Goal: Information Seeking & Learning: Learn about a topic

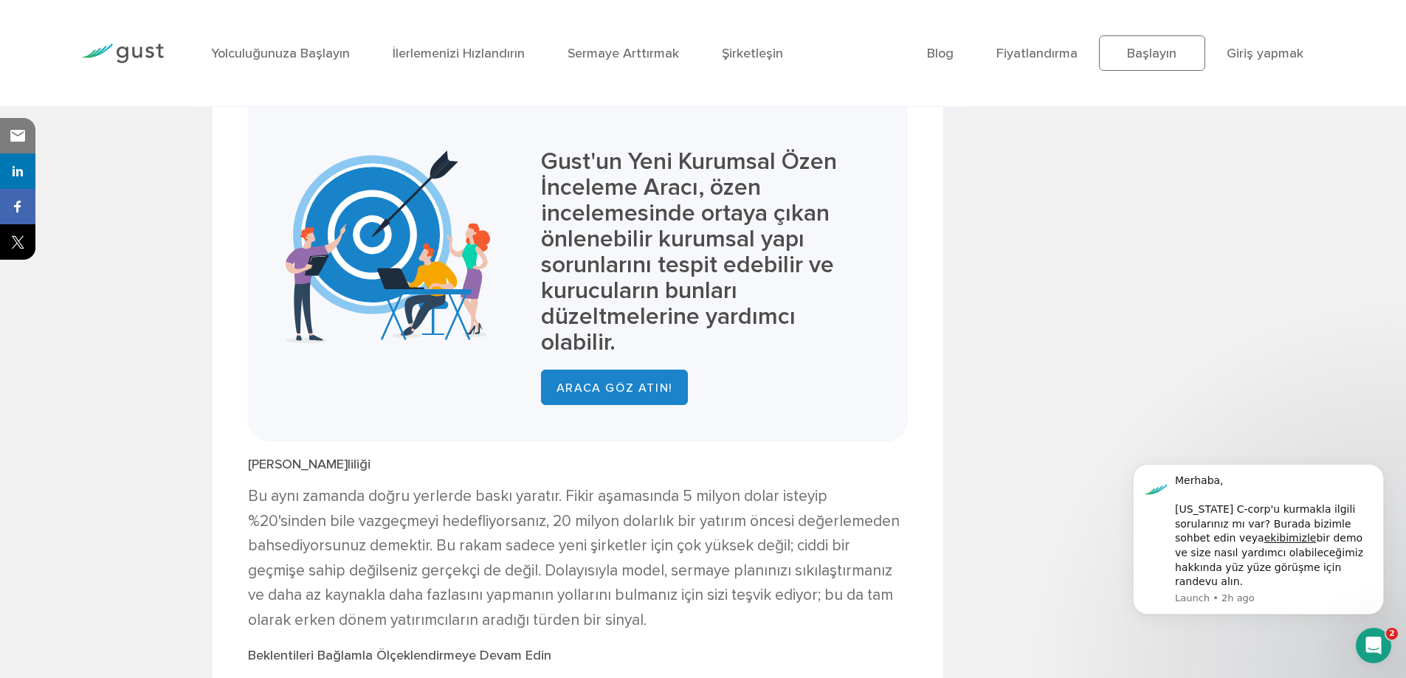
scroll to position [1919, 0]
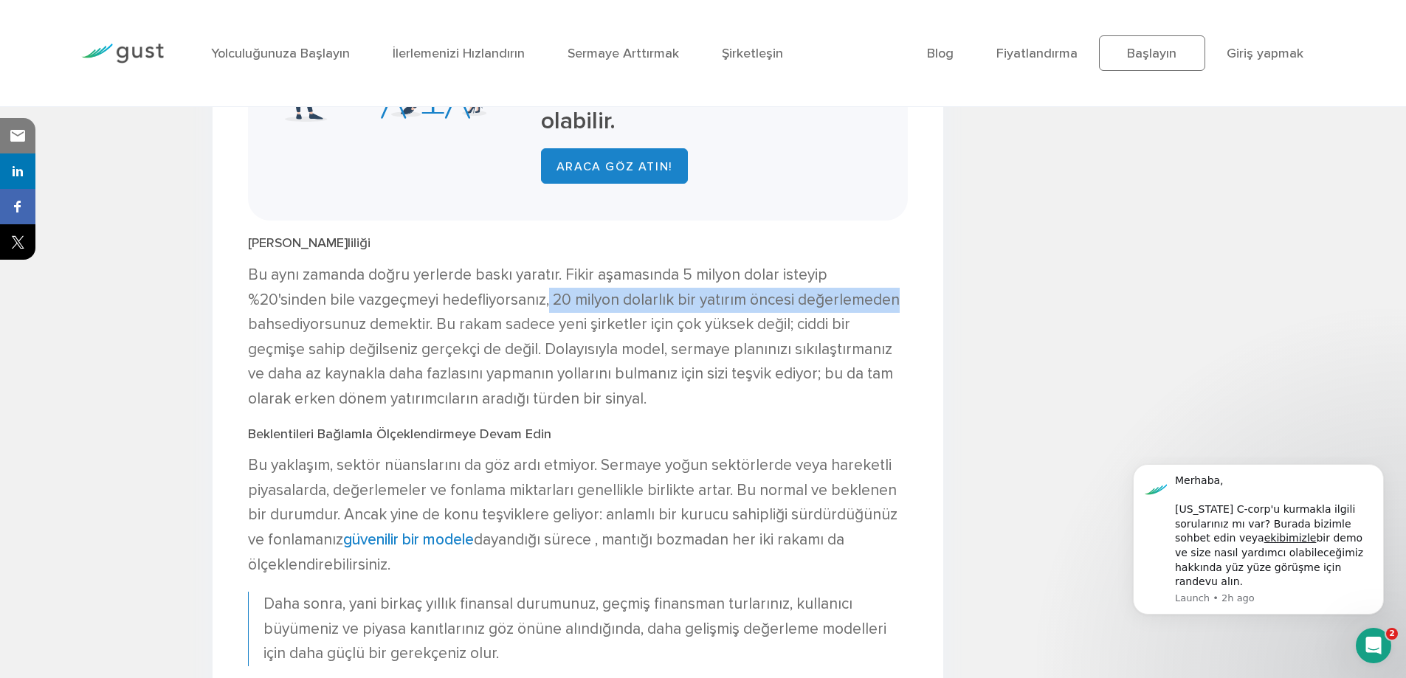
drag, startPoint x: 484, startPoint y: 301, endPoint x: 841, endPoint y: 301, distance: 356.4
click at [841, 301] on p "Bu aynı zamanda doğru yerlerde baskı yaratır. Fikir aşamasında 5 milyon dolar i…" at bounding box center [578, 337] width 660 height 149
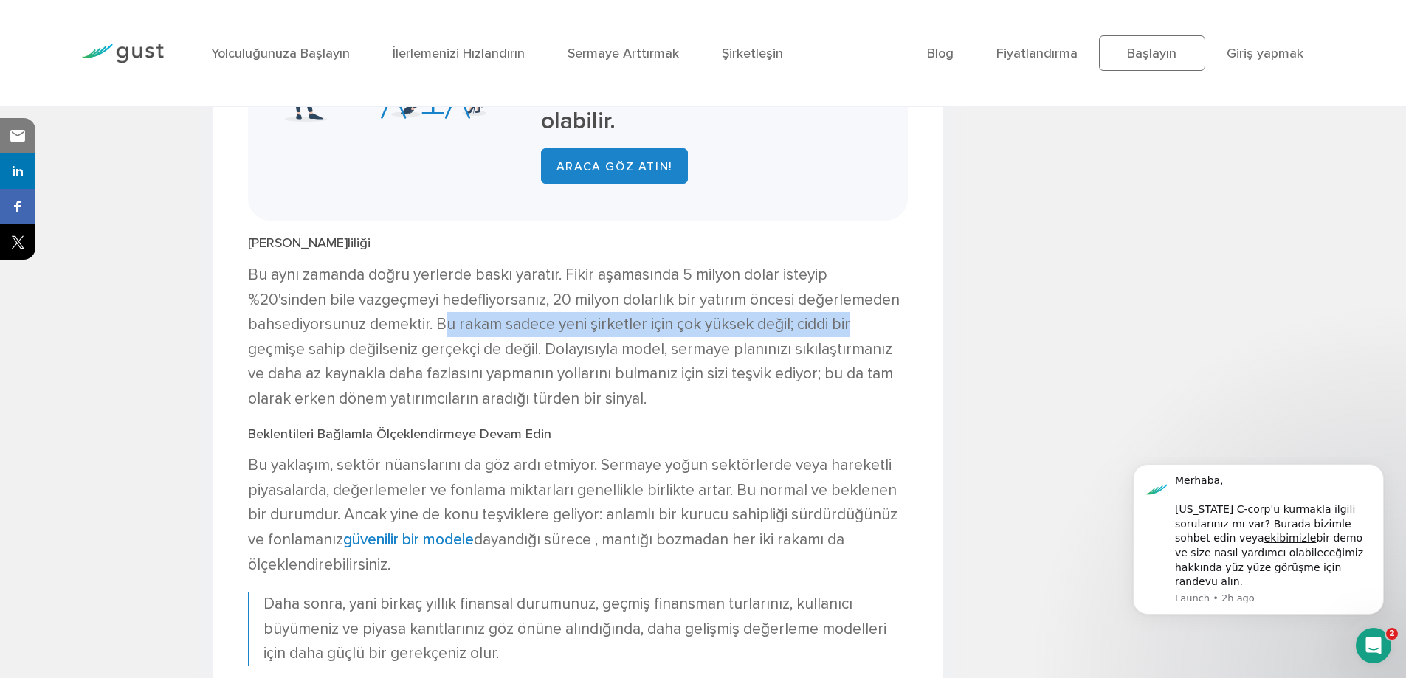
drag, startPoint x: 441, startPoint y: 325, endPoint x: 905, endPoint y: 325, distance: 464.9
click at [905, 325] on p "Bu aynı zamanda doğru yerlerde baskı yaratır. Fikir aşamasında 5 milyon dolar i…" at bounding box center [578, 337] width 660 height 149
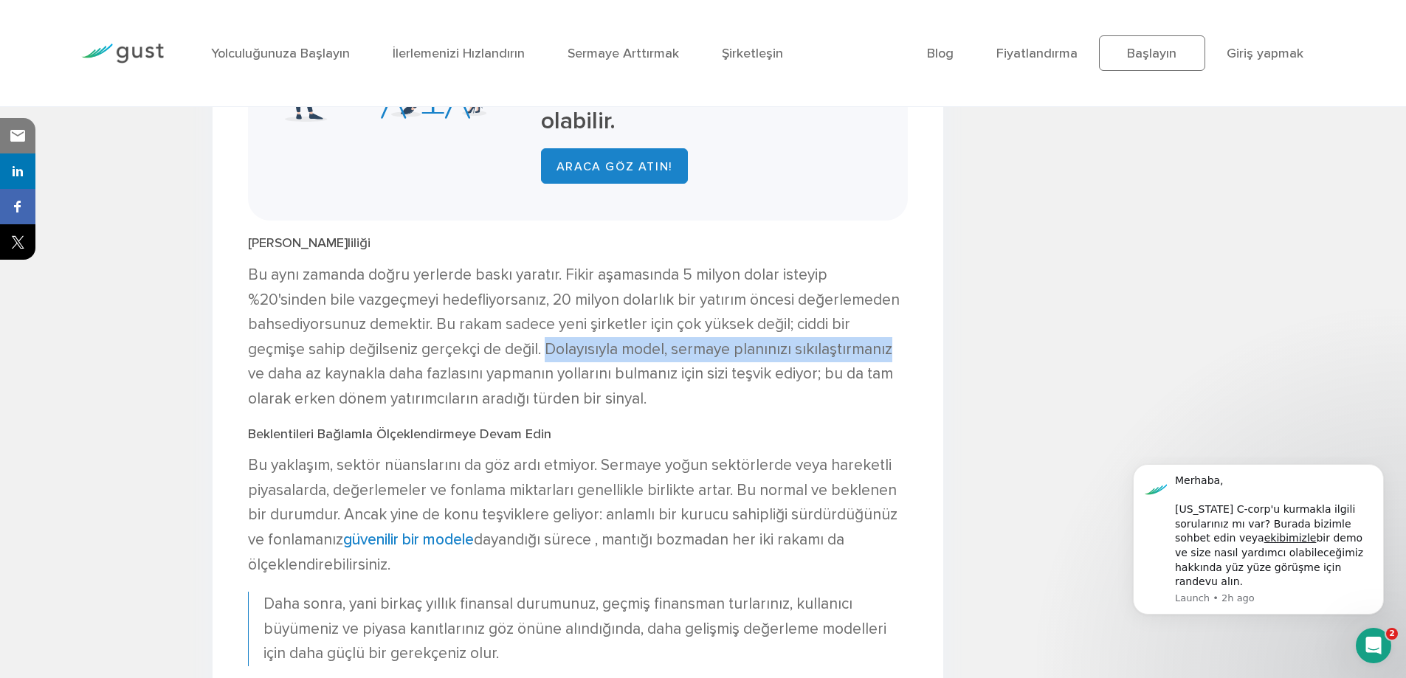
drag, startPoint x: 552, startPoint y: 351, endPoint x: 894, endPoint y: 353, distance: 342.4
click at [894, 353] on p "Bu aynı zamanda doğru yerlerde baskı yaratır. Fikir aşamasında 5 milyon dolar i…" at bounding box center [578, 337] width 660 height 149
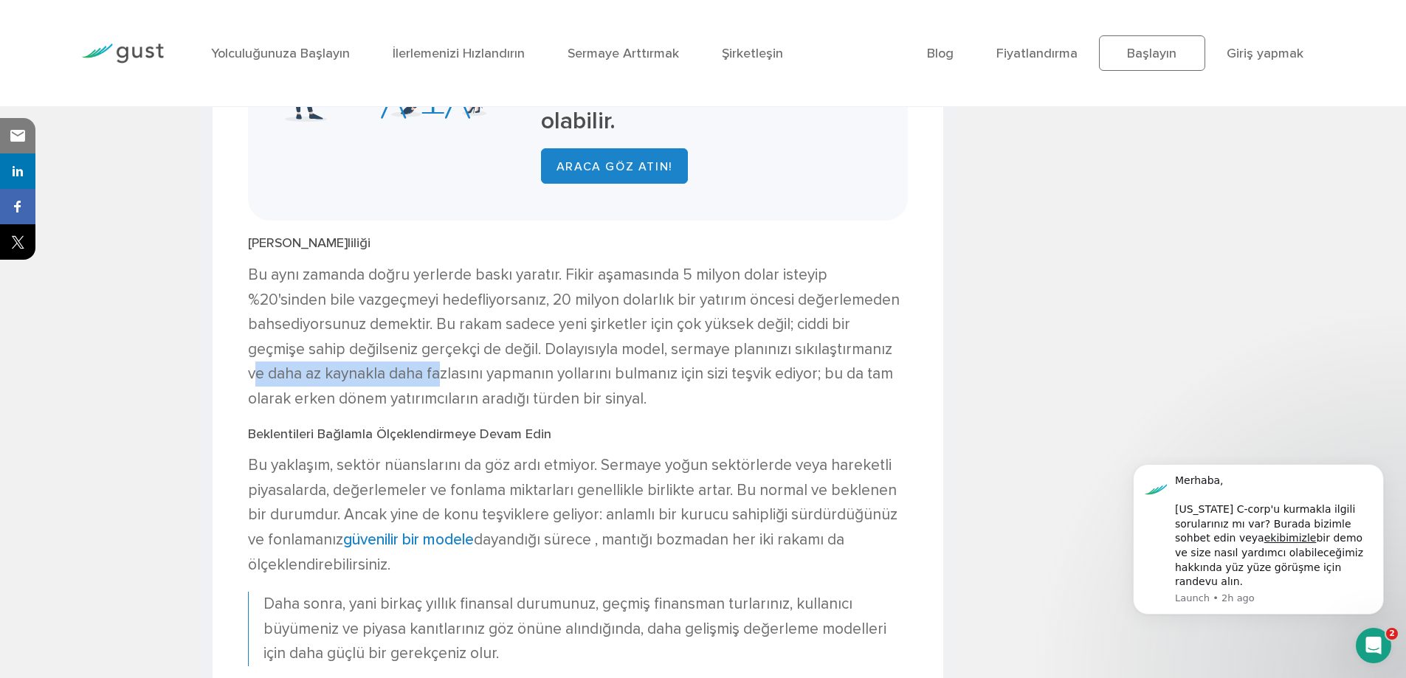
drag, startPoint x: 256, startPoint y: 371, endPoint x: 443, endPoint y: 375, distance: 186.7
click at [443, 375] on font "Bu aynı zamanda doğru yerlerde baskı yaratır. Fikir aşamasında 5 milyon dolar i…" at bounding box center [574, 337] width 652 height 142
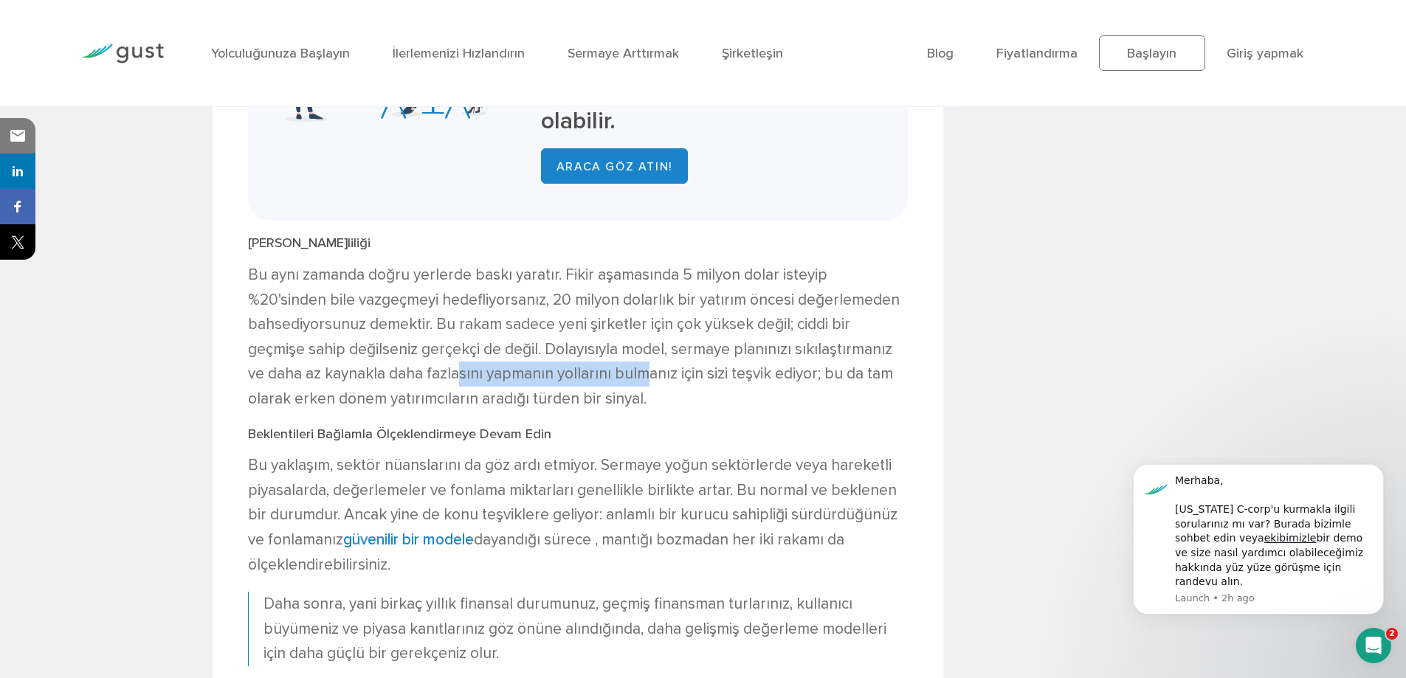
drag, startPoint x: 513, startPoint y: 375, endPoint x: 648, endPoint y: 376, distance: 135.1
click at [648, 376] on font "Bu aynı zamanda doğru yerlerde baskı yaratır. Fikir aşamasında 5 milyon dolar i…" at bounding box center [574, 337] width 652 height 142
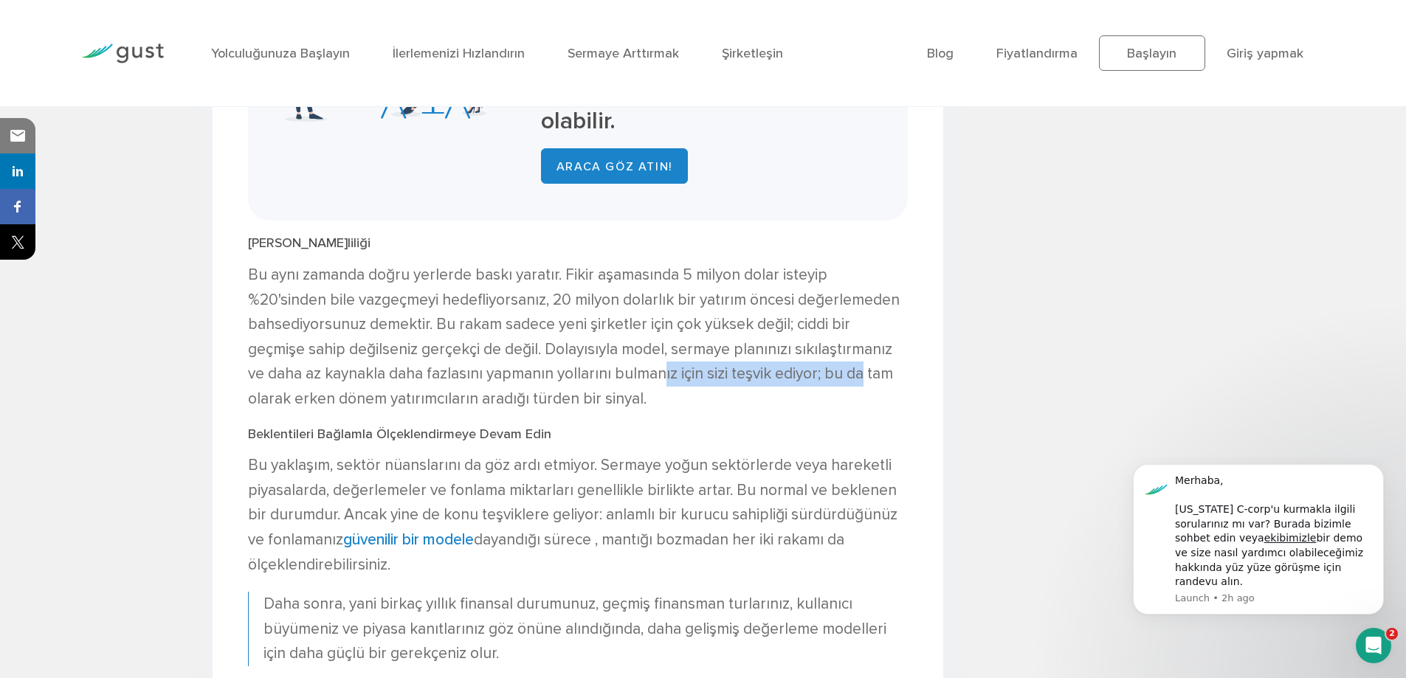
drag, startPoint x: 666, startPoint y: 378, endPoint x: 858, endPoint y: 379, distance: 191.9
click at [858, 379] on font "Bu aynı zamanda doğru yerlerde baskı yaratır. Fikir aşamasında 5 milyon dolar i…" at bounding box center [574, 337] width 652 height 142
drag, startPoint x: 827, startPoint y: 380, endPoint x: 913, endPoint y: 377, distance: 85.7
click at [913, 377] on div "İlk Değerlemeniz O Kadar Karmaşık Değil - Finansal Projeksiyonlarınızı Kullanın…" at bounding box center [578, 125] width 731 height 3143
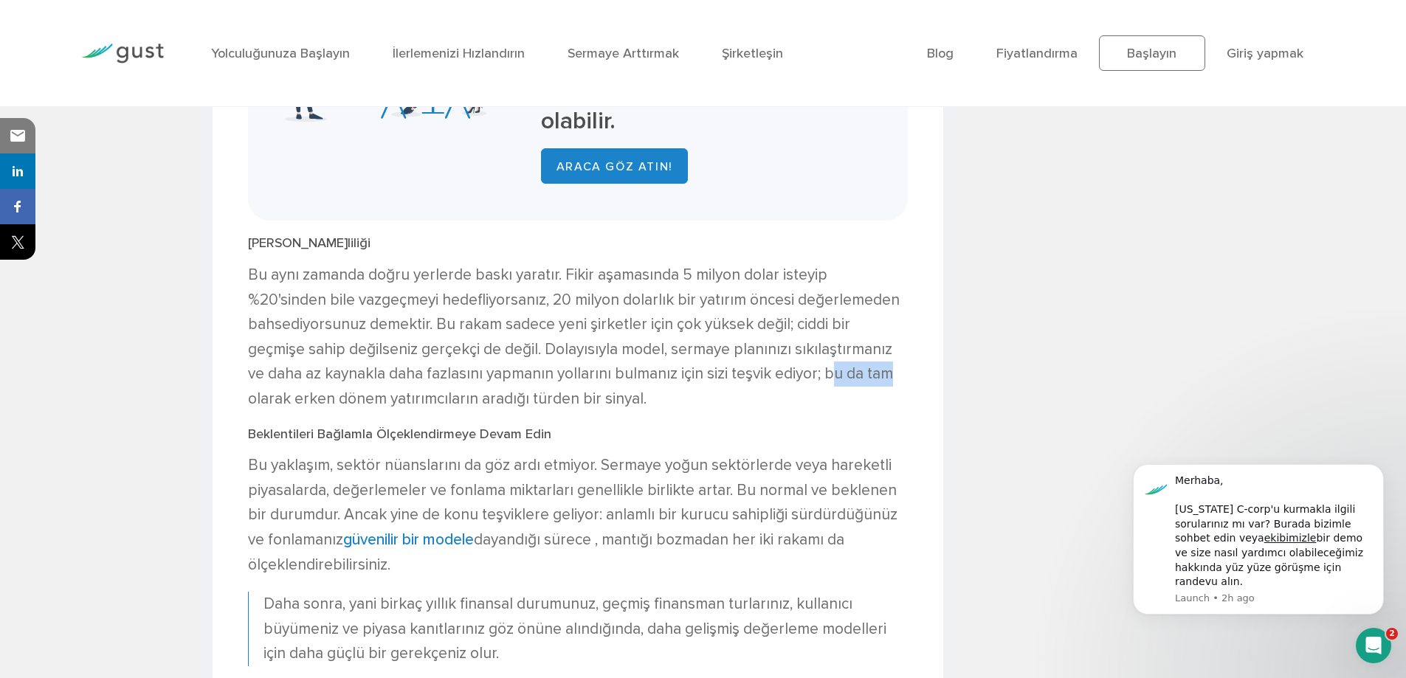
click at [913, 377] on div "İlk Değerlemeniz O Kadar Karmaşık Değil - Finansal Projeksiyonlarınızı Kullanın…" at bounding box center [578, 125] width 731 height 3143
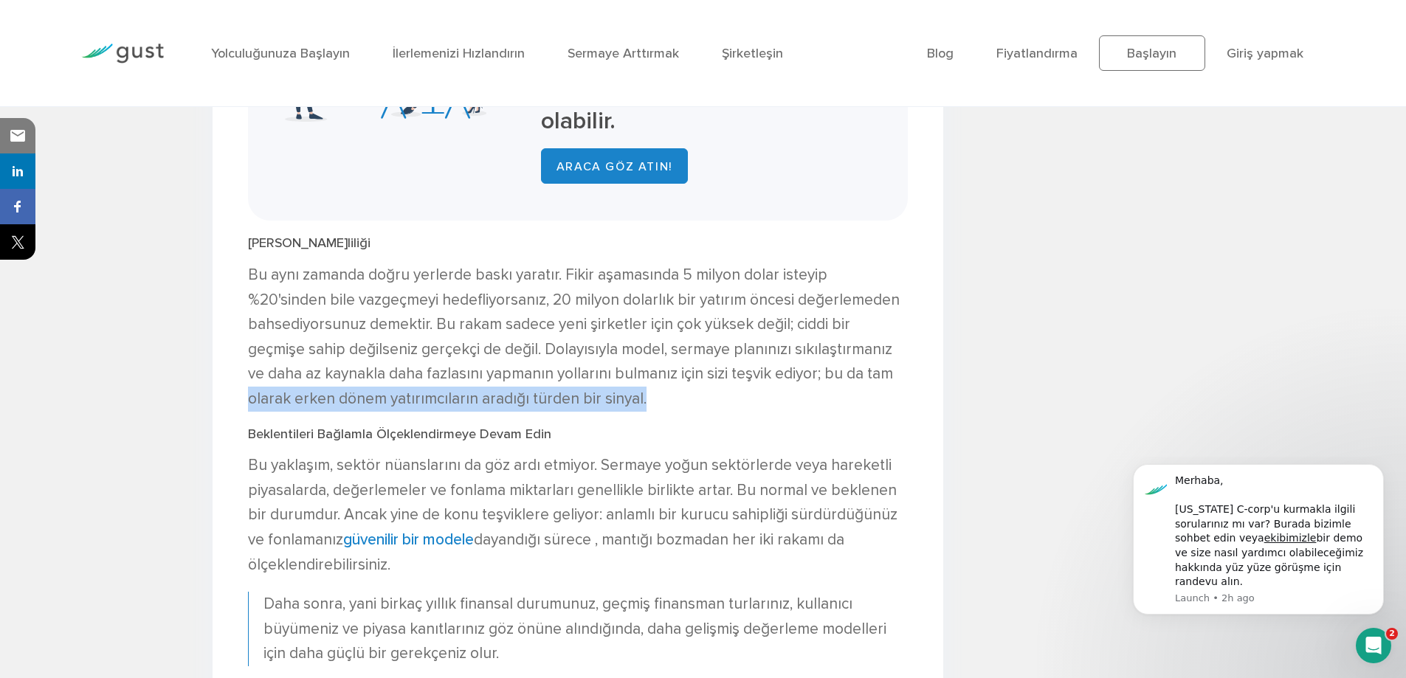
drag, startPoint x: 420, startPoint y: 398, endPoint x: 663, endPoint y: 398, distance: 242.8
click at [663, 398] on div "İlk Değerlemeniz O Kadar Karmaşık Değil - Finansal Projeksiyonlarınızı Kullanın…" at bounding box center [578, 125] width 731 height 3143
click at [663, 398] on p "Bu aynı zamanda doğru yerlerde baskı yaratır. Fikir aşamasında 5 milyon dolar i…" at bounding box center [578, 337] width 660 height 149
drag, startPoint x: 514, startPoint y: 401, endPoint x: 256, endPoint y: 401, distance: 257.5
click at [256, 401] on p "Bu aynı zamanda doğru yerlerde baskı yaratır. Fikir aşamasında 5 milyon dolar i…" at bounding box center [578, 337] width 660 height 149
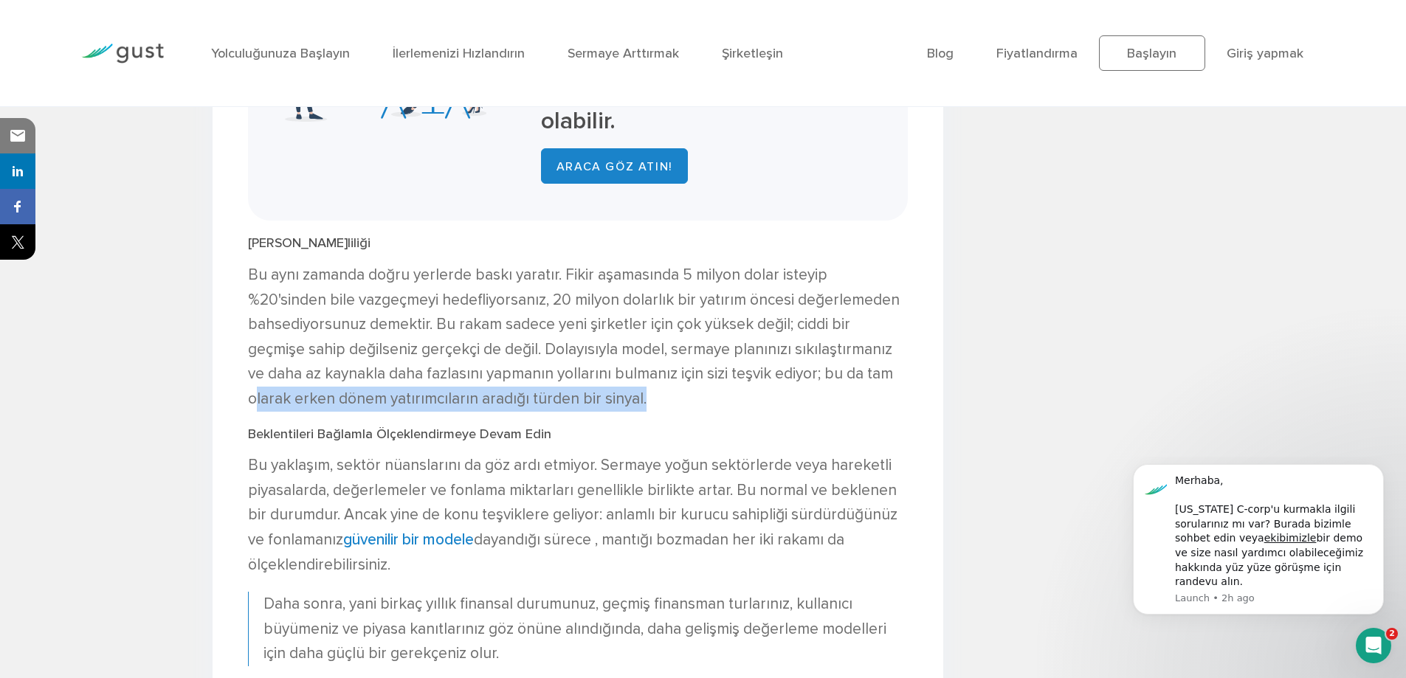
click at [256, 401] on font "Bu aynı zamanda doğru yerlerde baskı yaratır. Fikir aşamasında 5 milyon dolar i…" at bounding box center [574, 337] width 652 height 142
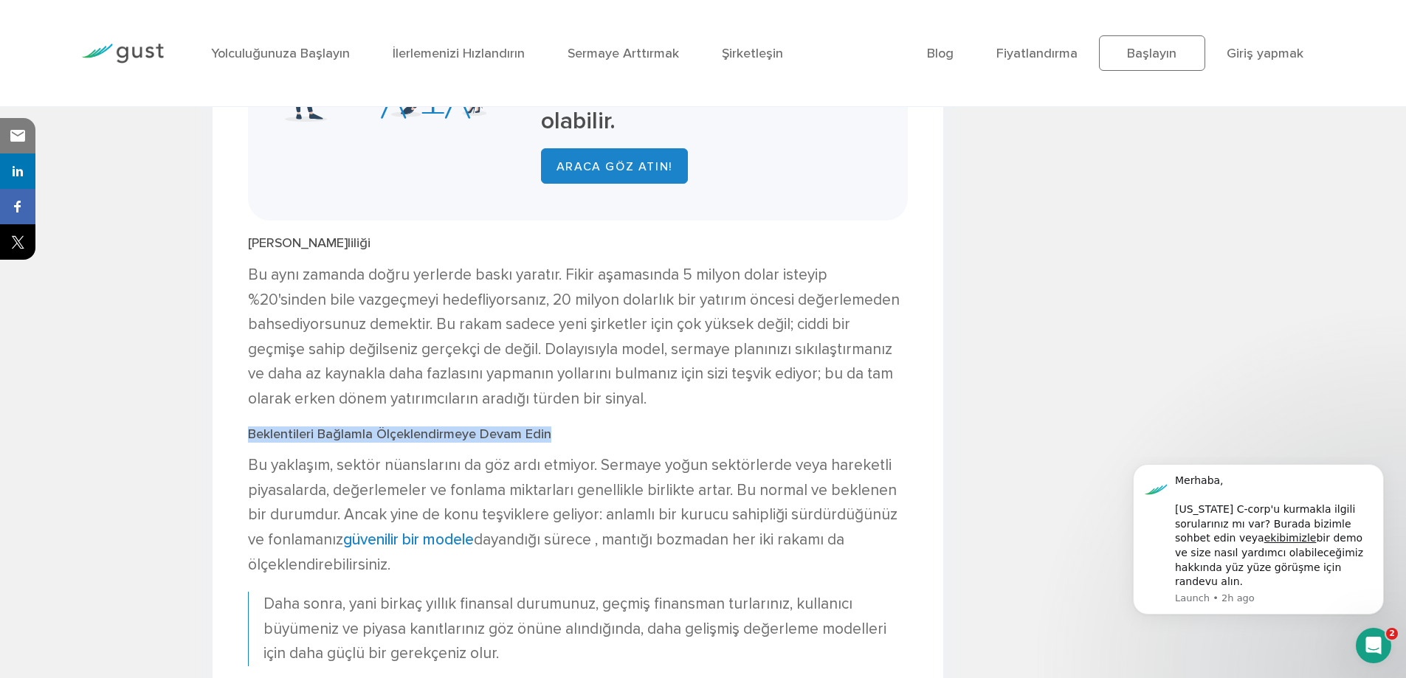
drag, startPoint x: 246, startPoint y: 439, endPoint x: 565, endPoint y: 439, distance: 318.8
click at [565, 439] on div "İlk Değerlemeniz O Kadar Karmaşık Değil - Finansal Projeksiyonlarınızı Kullanın…" at bounding box center [578, 125] width 731 height 3143
click at [565, 439] on h3 "Beklentileri Bağlamla Ölçeklendirmeye Devam Edin" at bounding box center [578, 435] width 660 height 16
drag, startPoint x: 552, startPoint y: 439, endPoint x: 238, endPoint y: 433, distance: 314.4
click at [238, 433] on div "İlk Değerlemeniz O Kadar Karmaşık Değil - Finansal Projeksiyonlarınızı Kullanın…" at bounding box center [578, 125] width 731 height 3143
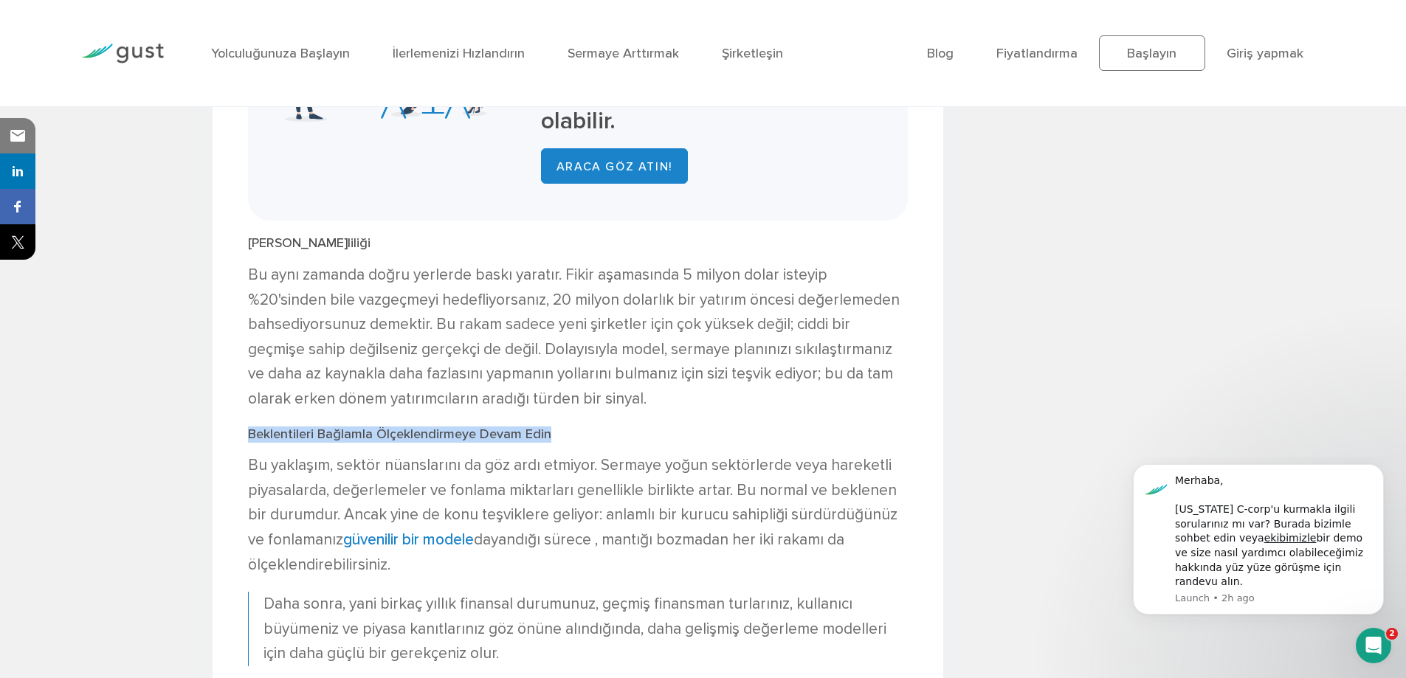
click at [238, 433] on div "İlk Değerlemeniz O Kadar Karmaşık Değil - Finansal Projeksiyonlarınızı Kullanın…" at bounding box center [578, 125] width 731 height 3143
click at [248, 466] on font "Bu yaklaşım, sektör nüanslarını da göz ardı etmiyor. Sermaye yoğun sektörlerde …" at bounding box center [572, 502] width 649 height 93
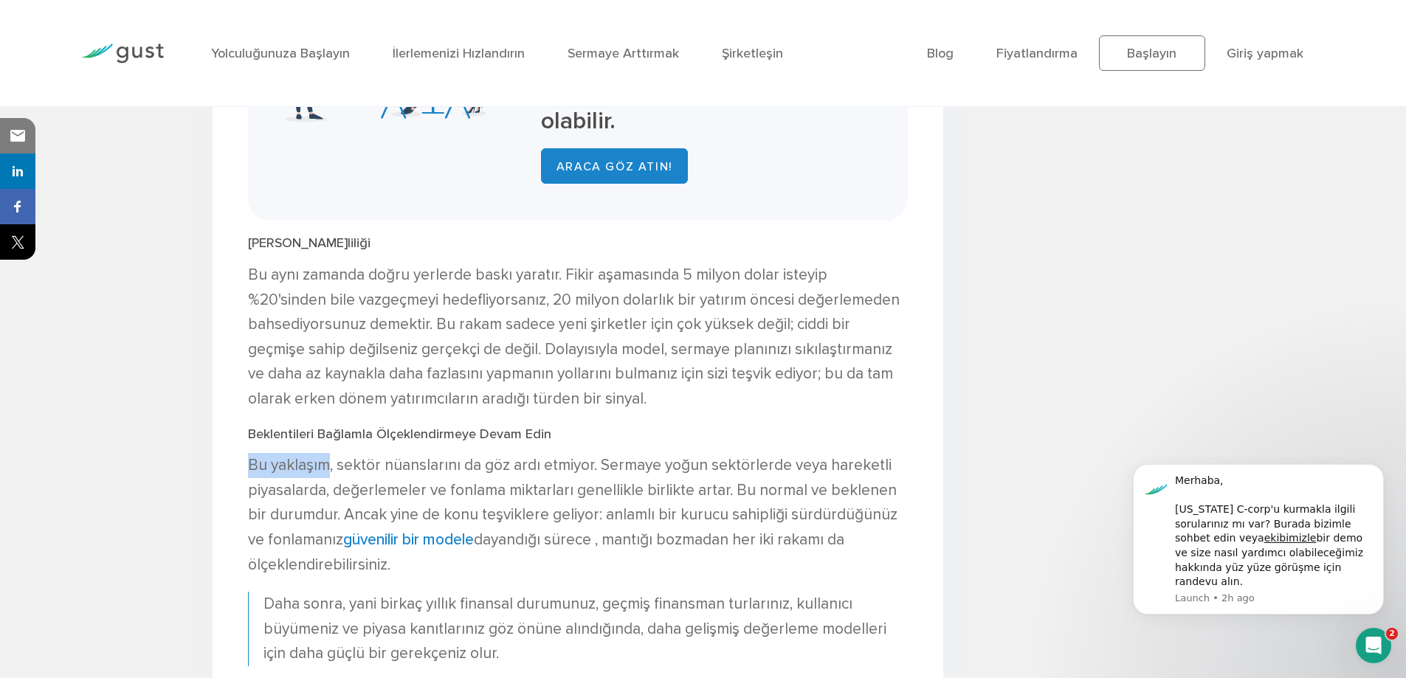
drag, startPoint x: 249, startPoint y: 468, endPoint x: 330, endPoint y: 468, distance: 80.4
click at [330, 468] on font "Bu yaklaşım, sektör nüanslarını da göz ardı etmiyor. Sermaye yoğun sektörlerde …" at bounding box center [572, 502] width 649 height 93
drag, startPoint x: 340, startPoint y: 468, endPoint x: 475, endPoint y: 470, distance: 134.3
click at [475, 470] on font "Bu yaklaşım, sektör nüanslarını da göz ardı etmiyor. Sermaye yoğun sektörlerde …" at bounding box center [572, 502] width 649 height 93
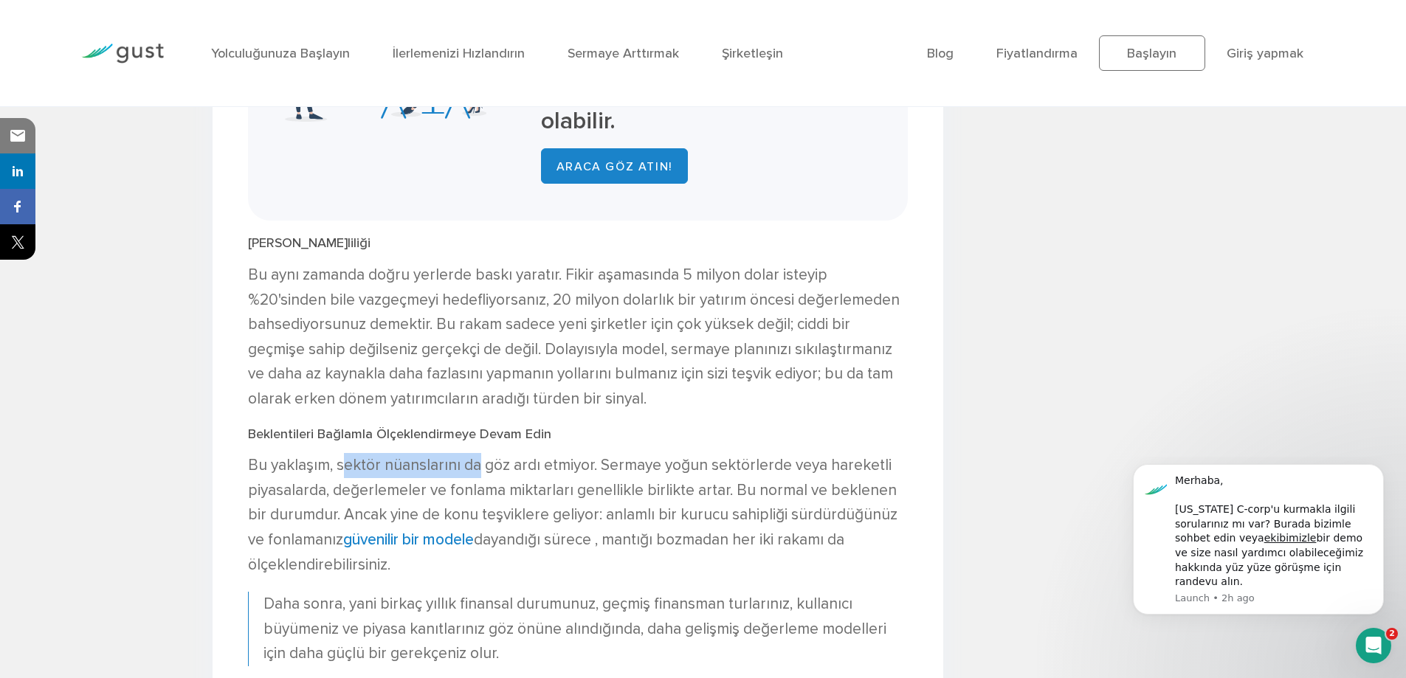
click at [475, 470] on font "Bu yaklaşım, sektör nüanslarını da göz ardı etmiyor. Sermaye yoğun sektörlerde …" at bounding box center [572, 502] width 649 height 93
drag, startPoint x: 492, startPoint y: 470, endPoint x: 590, endPoint y: 472, distance: 98.2
click at [590, 472] on font "Bu yaklaşım, sektör nüanslarını da göz ardı etmiyor. Sermaye yoğun sektörlerde …" at bounding box center [572, 502] width 649 height 93
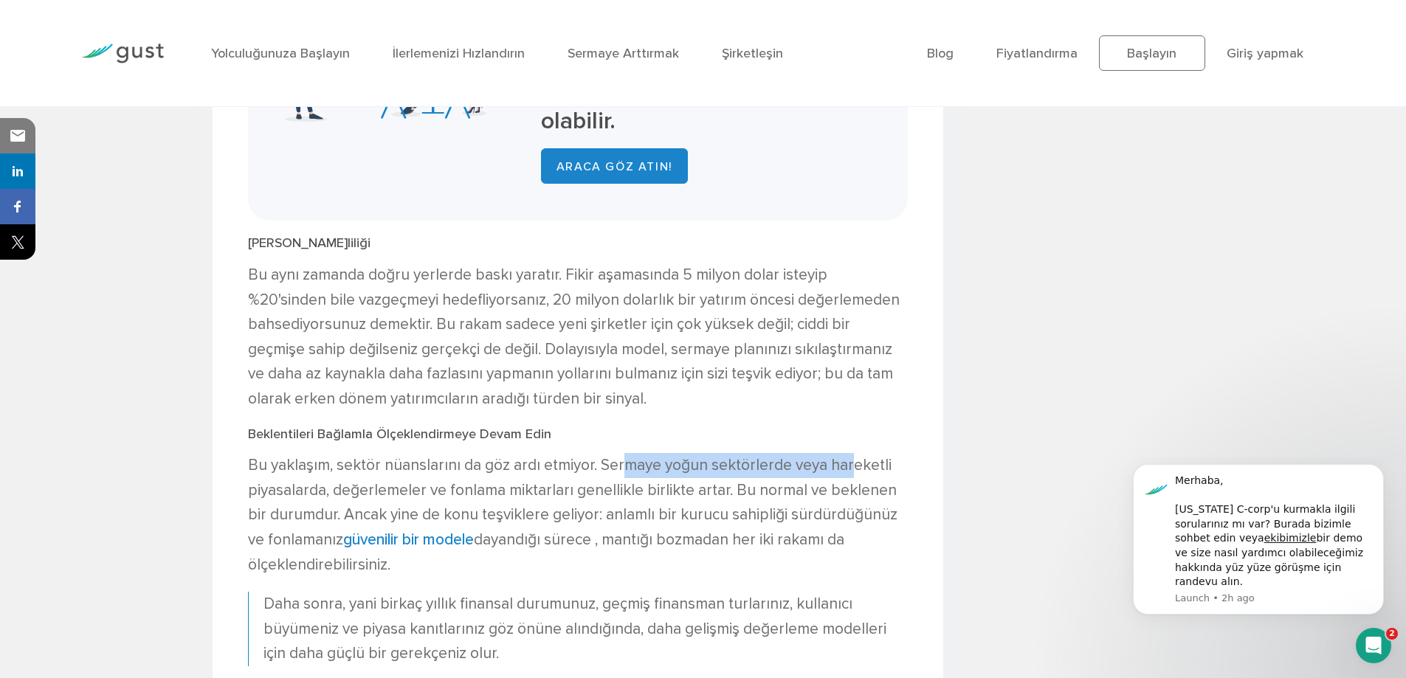
drag, startPoint x: 619, startPoint y: 472, endPoint x: 850, endPoint y: 474, distance: 231.0
click at [850, 474] on font "Bu yaklaşım, sektör nüanslarını da göz ardı etmiyor. Sermaye yoğun sektörlerde …" at bounding box center [572, 502] width 649 height 93
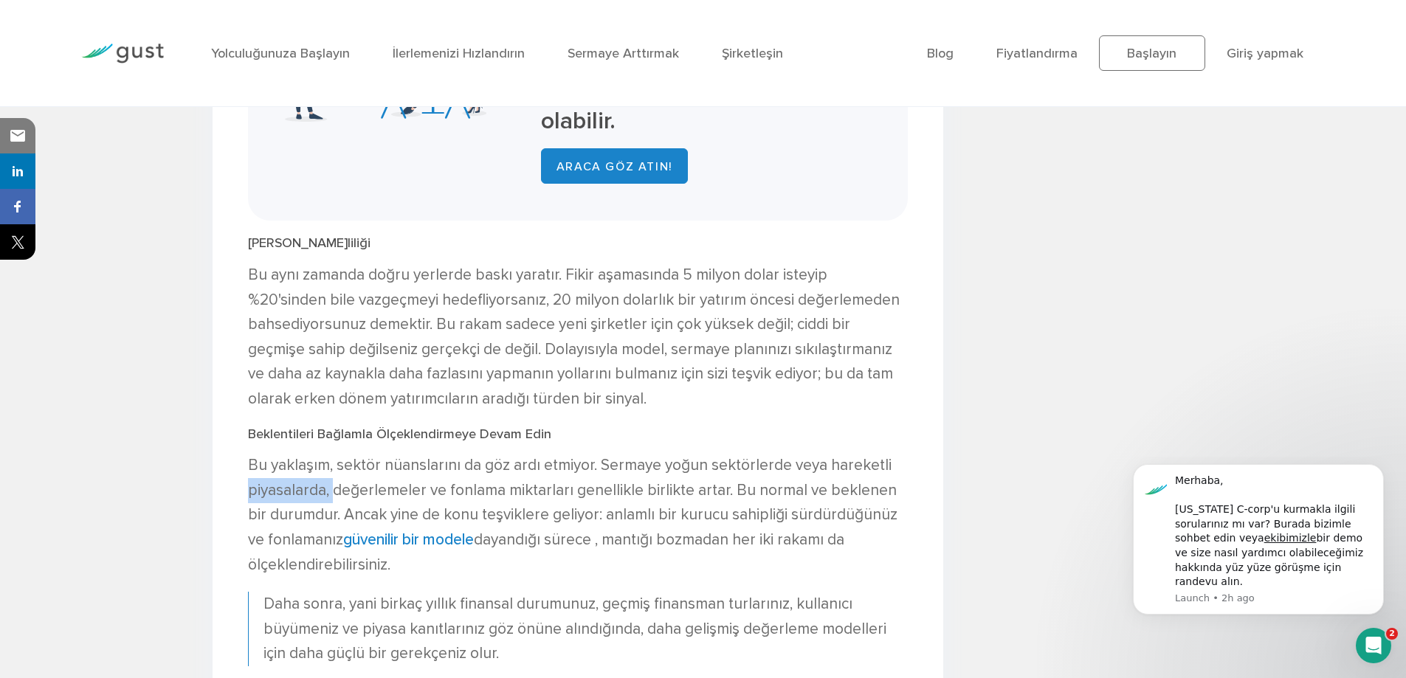
drag, startPoint x: 246, startPoint y: 496, endPoint x: 337, endPoint y: 496, distance: 90.0
click at [337, 496] on div "İlk Değerlemeniz O Kadar Karmaşık Değil - Finansal Projeksiyonlarınızı Kullanın…" at bounding box center [578, 125] width 731 height 3143
click at [337, 496] on font "Bu yaklaşım, sektör nüanslarını da göz ardı etmiyor. Sermaye yoğun sektörlerde …" at bounding box center [572, 502] width 649 height 93
drag, startPoint x: 343, startPoint y: 494, endPoint x: 550, endPoint y: 494, distance: 206.6
click at [550, 494] on font "Bu yaklaşım, sektör nüanslarını da göz ardı etmiyor. Sermaye yoğun sektörlerde …" at bounding box center [572, 502] width 649 height 93
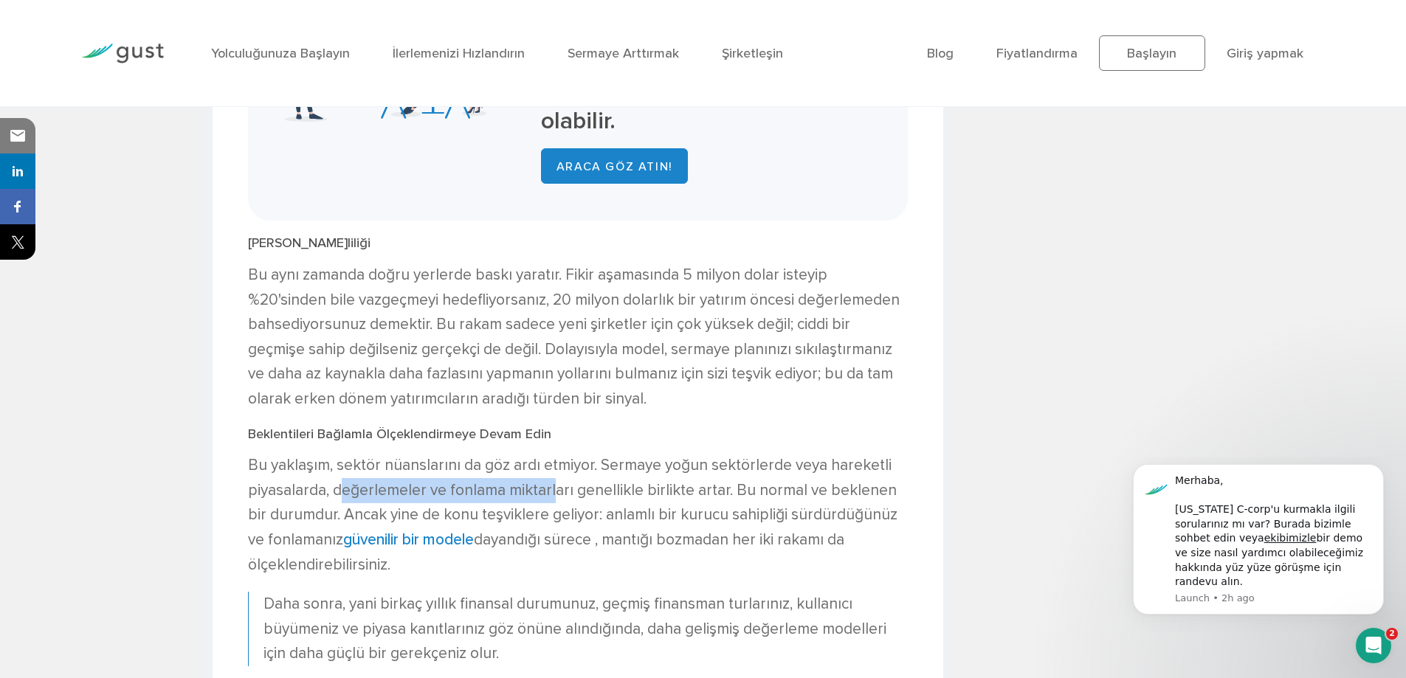
click at [550, 494] on font "Bu yaklaşım, sektör nüanslarını da göz ardı etmiyor. Sermaye yoğun sektörlerde …" at bounding box center [572, 502] width 649 height 93
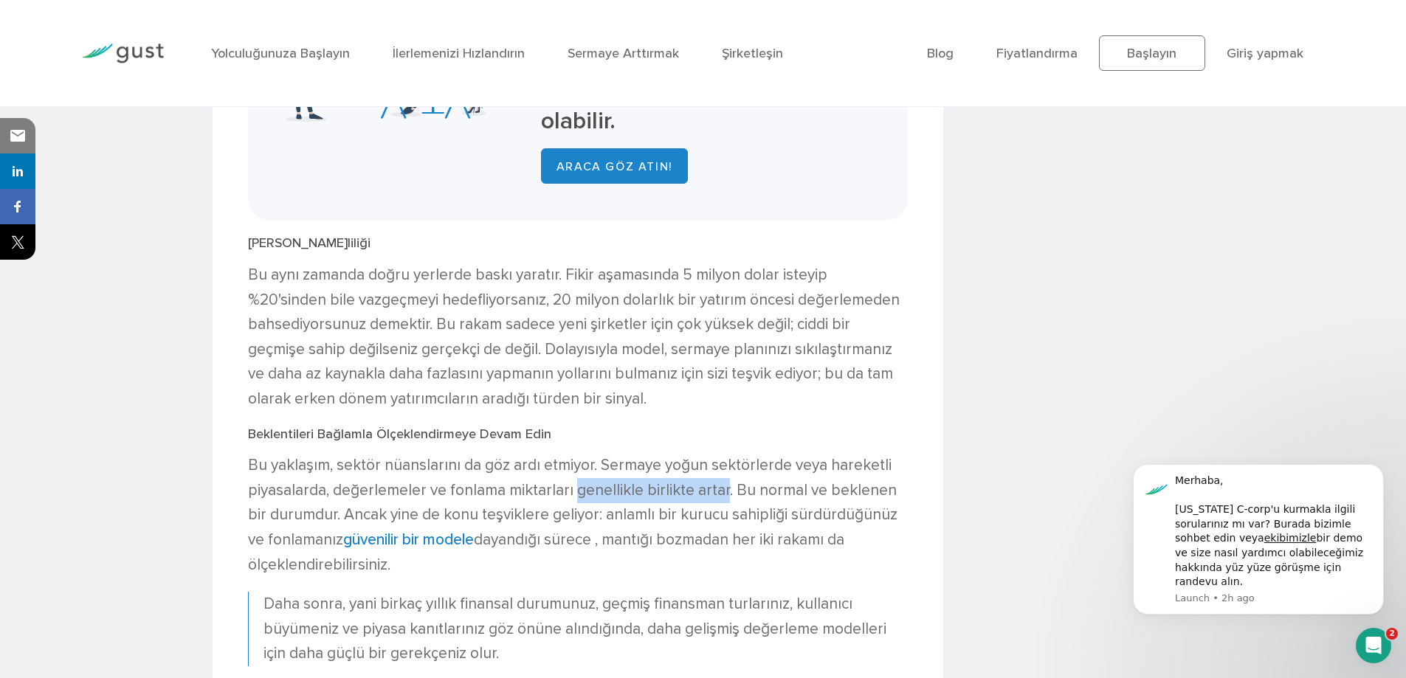
drag, startPoint x: 572, startPoint y: 494, endPoint x: 721, endPoint y: 494, distance: 149.1
click at [721, 494] on font "Bu yaklaşım, sektör nüanslarını da göz ardı etmiyor. Sermaye yoğun sektörlerde …" at bounding box center [572, 502] width 649 height 93
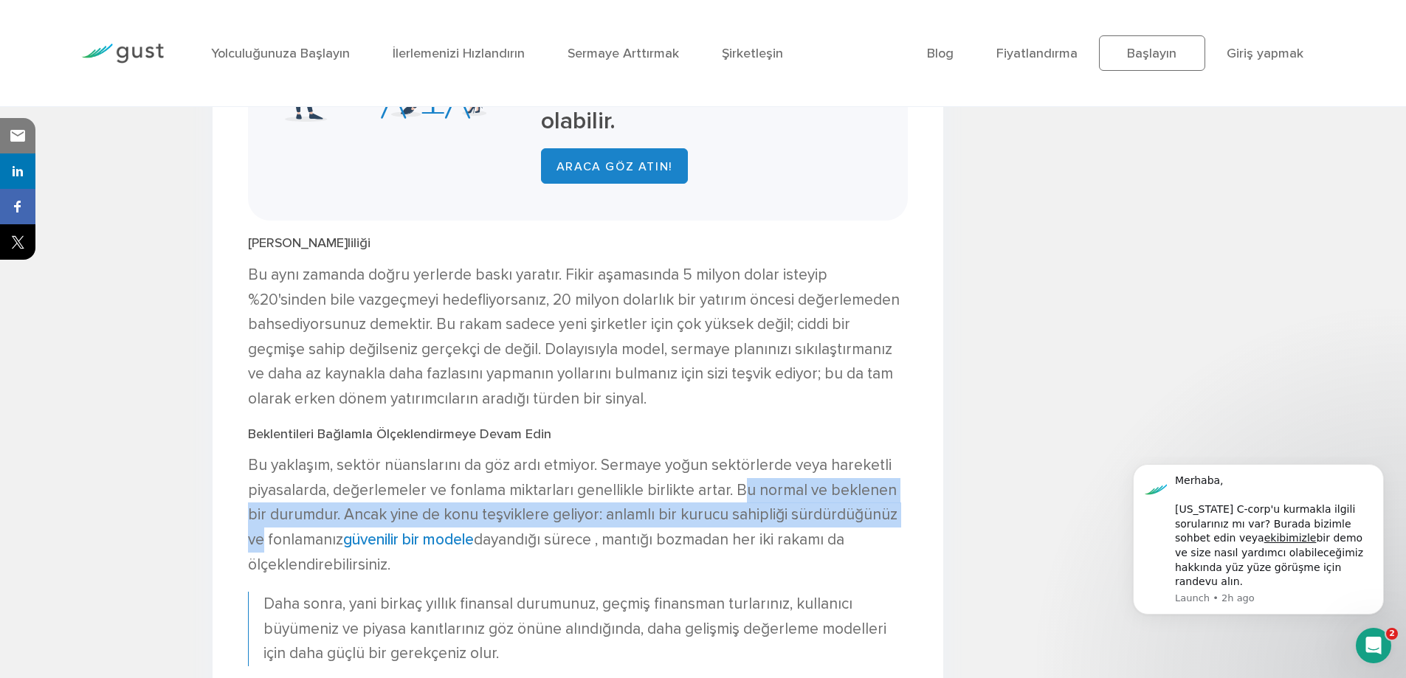
drag, startPoint x: 738, startPoint y: 498, endPoint x: 899, endPoint y: 504, distance: 161.0
click at [899, 504] on p "Bu yaklaşım, sektör nüanslarını da göz ardı etmiyor. Sermaye yoğun sektörlerde …" at bounding box center [578, 515] width 660 height 124
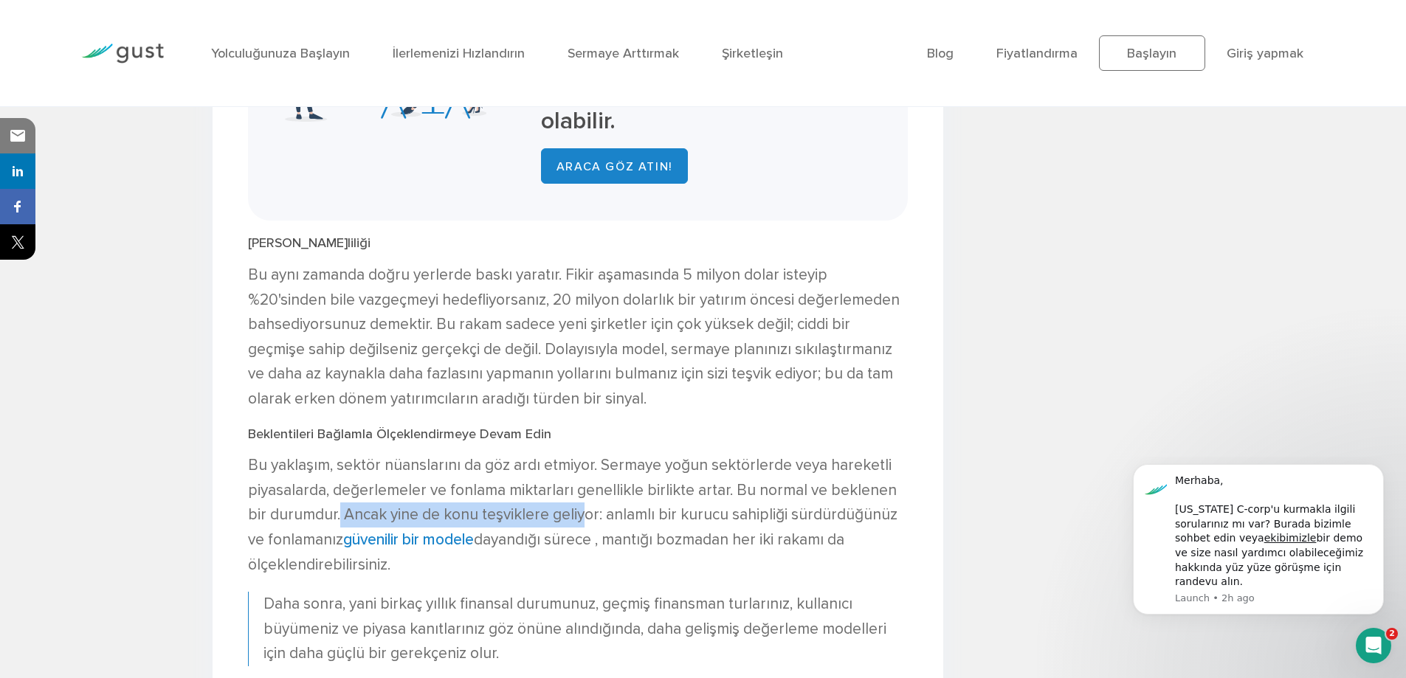
drag, startPoint x: 315, startPoint y: 521, endPoint x: 564, endPoint y: 524, distance: 248.7
click at [564, 524] on font "Bu yaklaşım, sektör nüanslarını da göz ardı etmiyor. Sermaye yoğun sektörlerde …" at bounding box center [572, 502] width 649 height 93
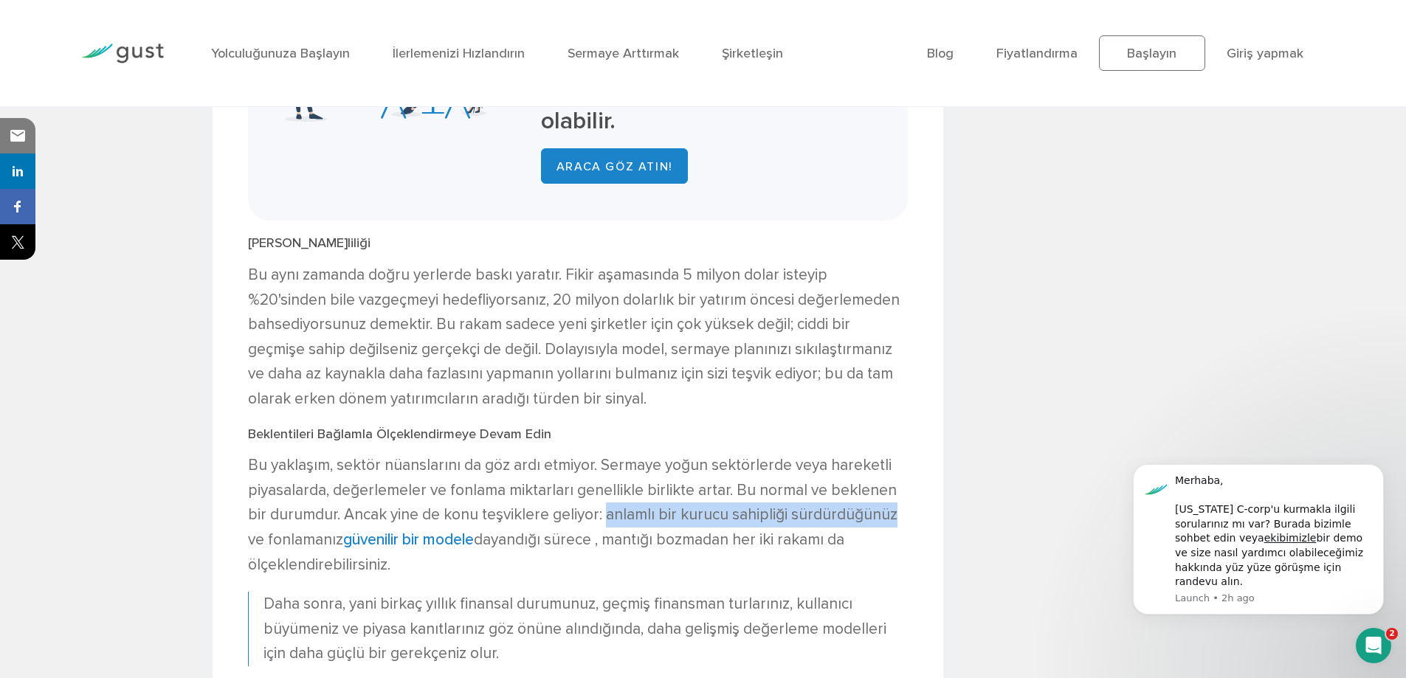
drag, startPoint x: 624, startPoint y: 520, endPoint x: 866, endPoint y: 520, distance: 242.0
click at [866, 520] on font "Bu yaklaşım, sektör nüanslarını da göz ardı etmiyor. Sermaye yoğun sektörlerde …" at bounding box center [572, 502] width 649 height 93
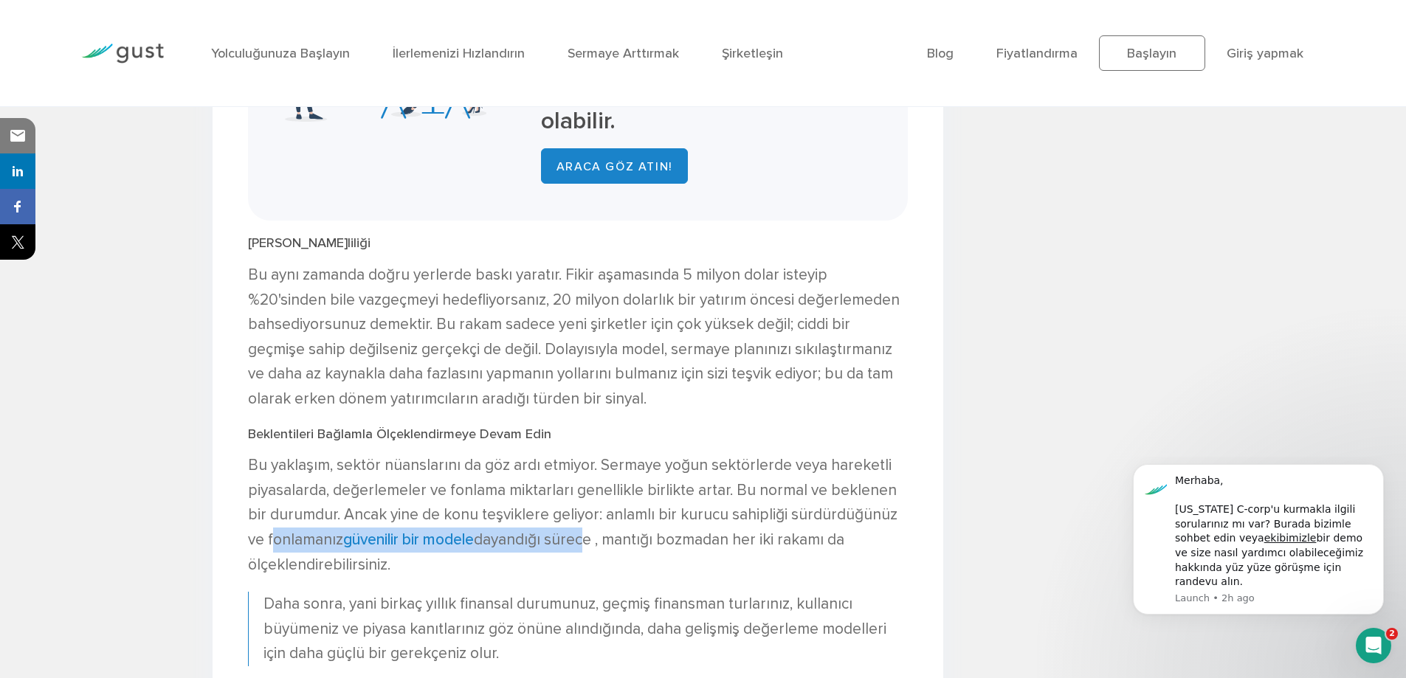
drag, startPoint x: 252, startPoint y: 538, endPoint x: 567, endPoint y: 540, distance: 315.1
click at [567, 540] on p "Bu yaklaşım, sektör nüanslarını da göz ardı etmiyor. Sermaye yoğun sektörlerde …" at bounding box center [578, 515] width 660 height 124
click at [567, 540] on font "dayandığı sürece , mantığı bozmadan her iki rakamı da ölçeklendirebilirsiniz." at bounding box center [546, 553] width 596 height 44
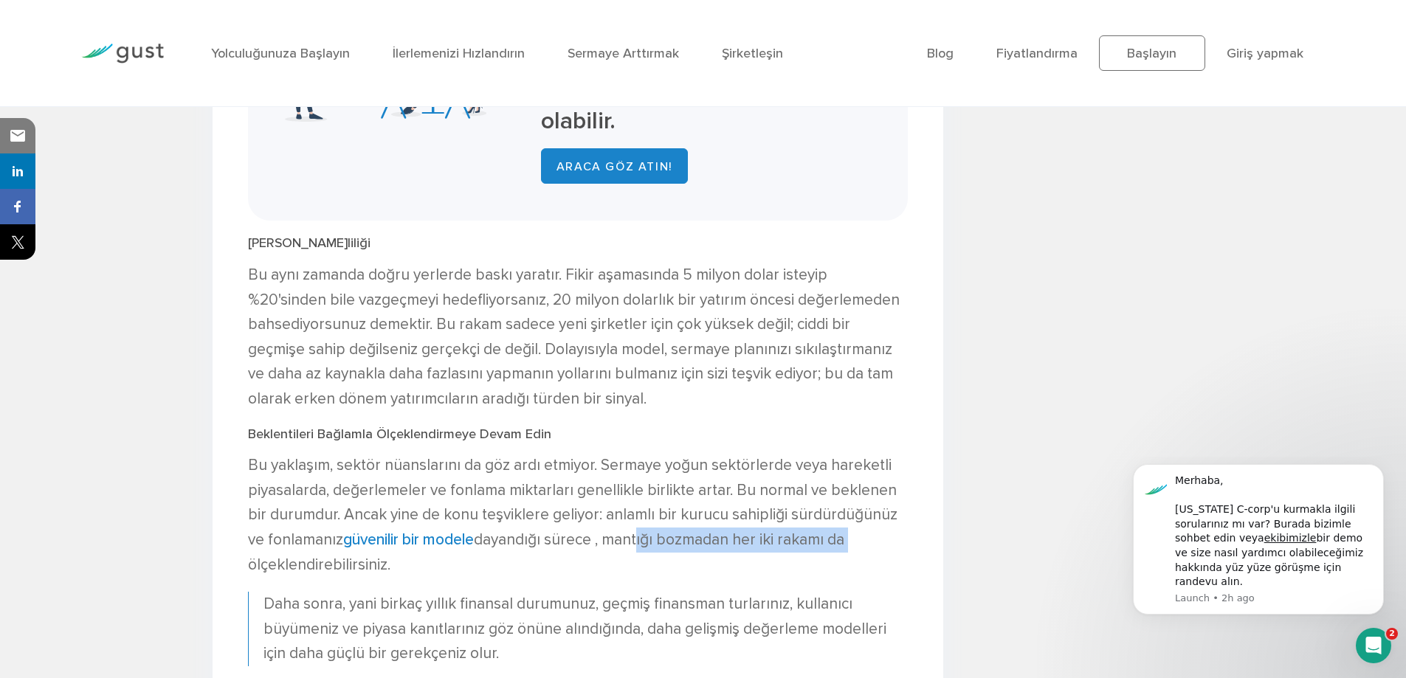
drag, startPoint x: 622, startPoint y: 548, endPoint x: 871, endPoint y: 548, distance: 248.7
click at [871, 548] on p "Bu yaklaşım, sektör nüanslarını da göz ardı etmiyor. Sermaye yoğun sektörlerde …" at bounding box center [578, 515] width 660 height 124
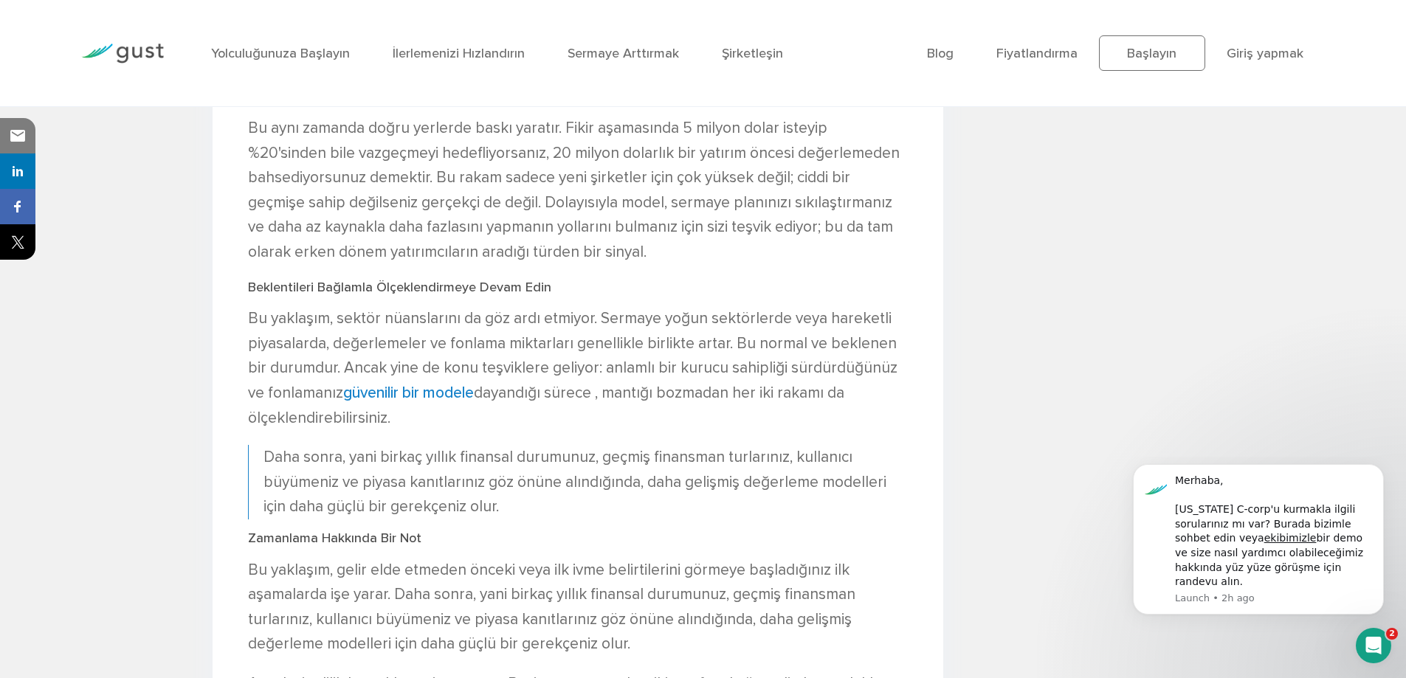
scroll to position [2066, 0]
drag, startPoint x: 265, startPoint y: 455, endPoint x: 365, endPoint y: 463, distance: 100.7
click at [365, 463] on font "Daha sonra, yani birkaç yıllık finansal durumunuz, geçmiş finansman turlarınız,…" at bounding box center [574, 481] width 623 height 68
drag, startPoint x: 432, startPoint y: 460, endPoint x: 643, endPoint y: 460, distance: 210.3
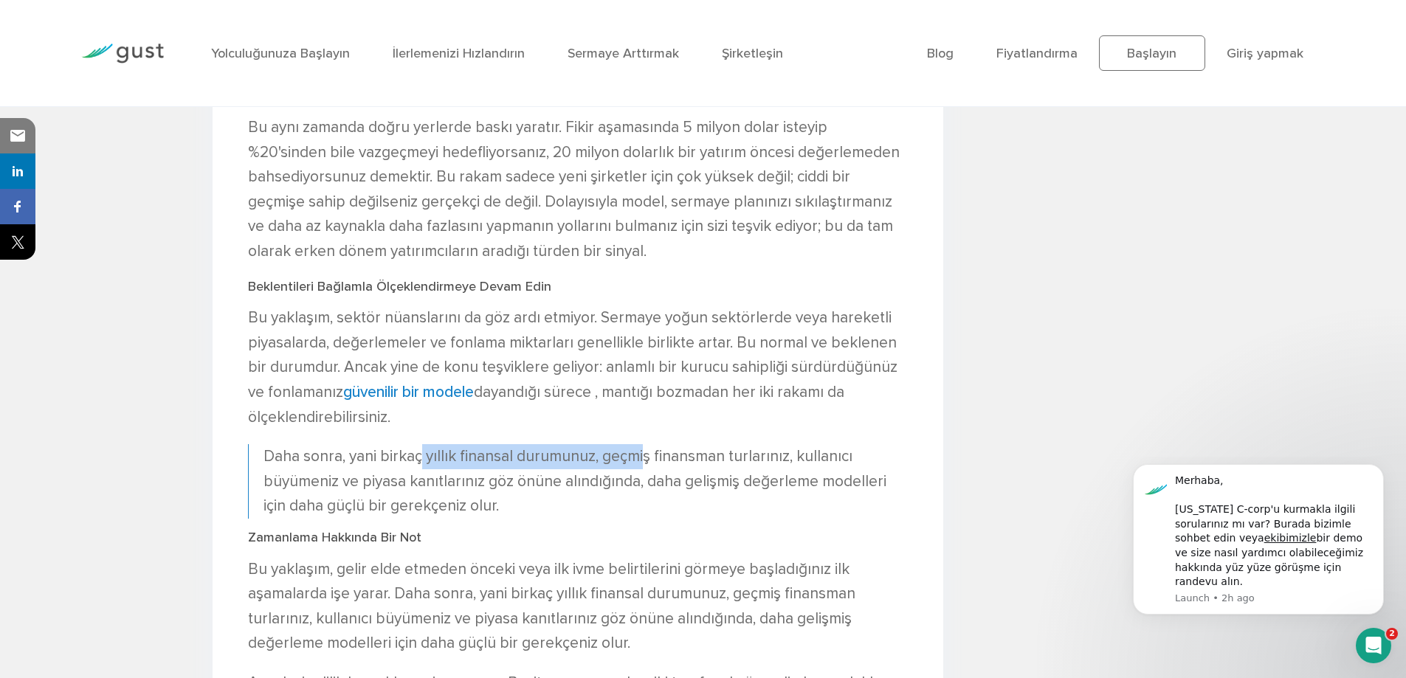
click at [643, 460] on font "Daha sonra, yani birkaç yıllık finansal durumunuz, geçmiş finansman turlarınız,…" at bounding box center [574, 481] width 623 height 68
drag, startPoint x: 435, startPoint y: 460, endPoint x: 582, endPoint y: 462, distance: 147.6
click at [582, 462] on font "Daha sonra, yani birkaç yıllık finansal durumunuz, geçmiş finansman turlarınız,…" at bounding box center [574, 481] width 623 height 68
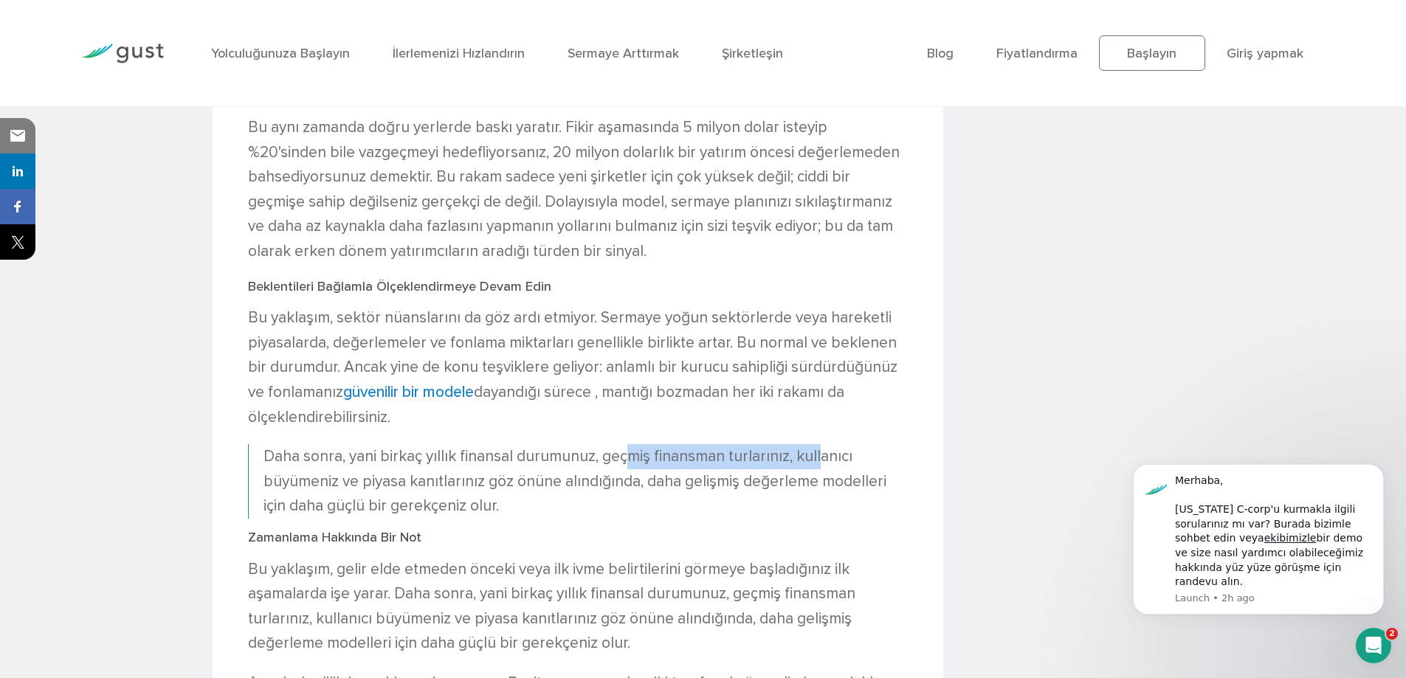
drag, startPoint x: 627, startPoint y: 460, endPoint x: 812, endPoint y: 460, distance: 185.2
click at [812, 460] on font "Daha sonra, yani birkaç yıllık finansal durumunuz, geçmiş finansman turlarınız,…" at bounding box center [574, 481] width 623 height 68
drag, startPoint x: 827, startPoint y: 460, endPoint x: 850, endPoint y: 460, distance: 23.6
click at [850, 460] on p "Daha sonra, yani birkaç yıllık finansal durumunuz, geçmiş finansman turlarınız,…" at bounding box center [585, 481] width 644 height 75
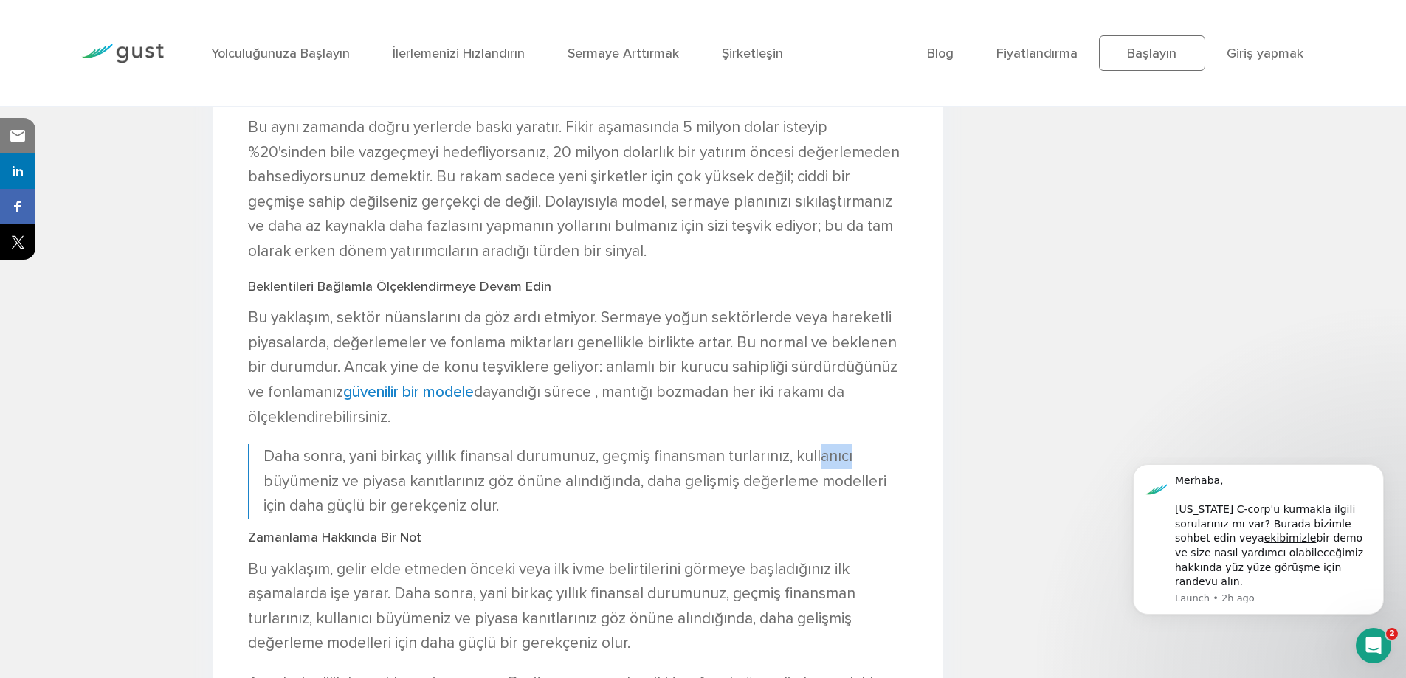
click at [850, 460] on p "Daha sonra, yani birkaç yıllık finansal durumunuz, geçmiş finansman turlarınız,…" at bounding box center [585, 481] width 644 height 75
drag, startPoint x: 344, startPoint y: 539, endPoint x: 462, endPoint y: 539, distance: 118.1
click at [462, 539] on h3 "Zamanlama Hakkında Bir Not" at bounding box center [578, 538] width 660 height 16
drag, startPoint x: 404, startPoint y: 570, endPoint x: 509, endPoint y: 570, distance: 105.5
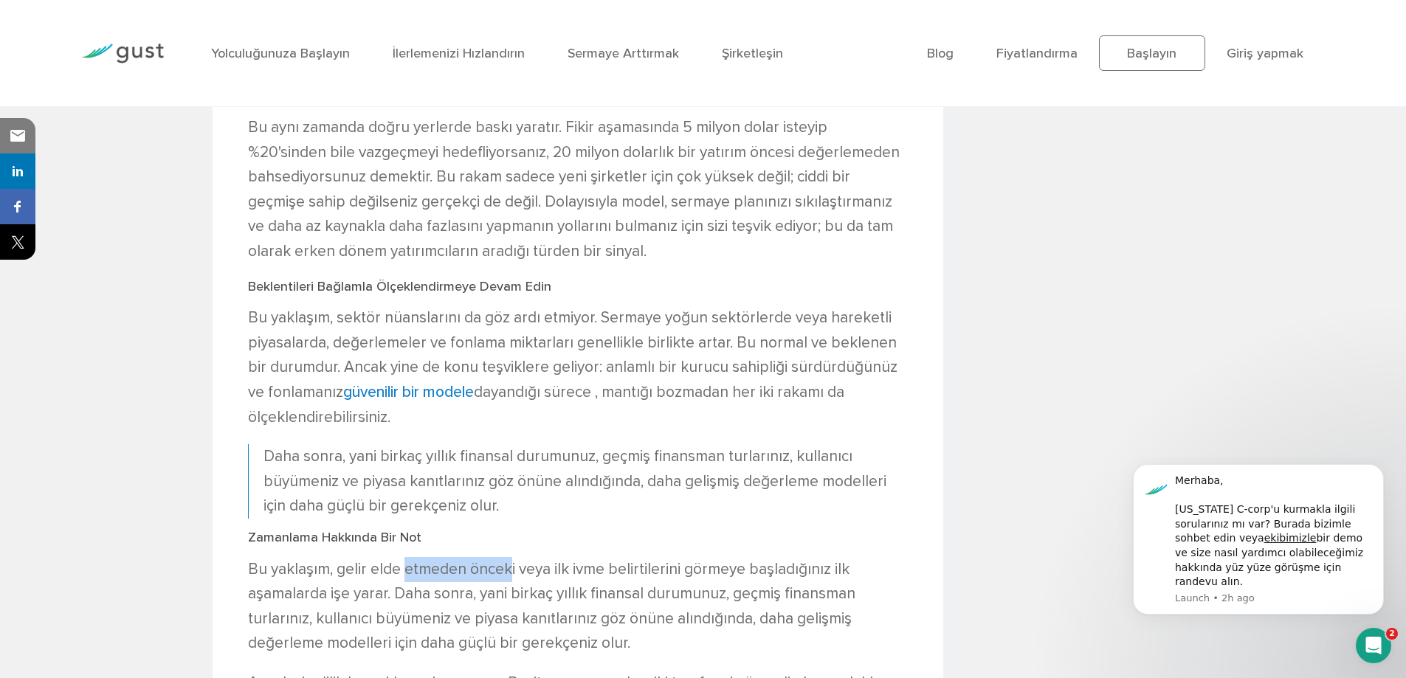
click at [509, 570] on font "Bu yaklaşım, gelir elde etmeden önceki veya ilk ivme belirtilerini görmeye başl…" at bounding box center [551, 606] width 607 height 93
drag, startPoint x: 513, startPoint y: 570, endPoint x: 691, endPoint y: 572, distance: 178.6
click at [691, 572] on font "Bu yaklaşım, gelir elde etmeden önceki veya ilk ivme belirtilerini görmeye başl…" at bounding box center [551, 606] width 607 height 93
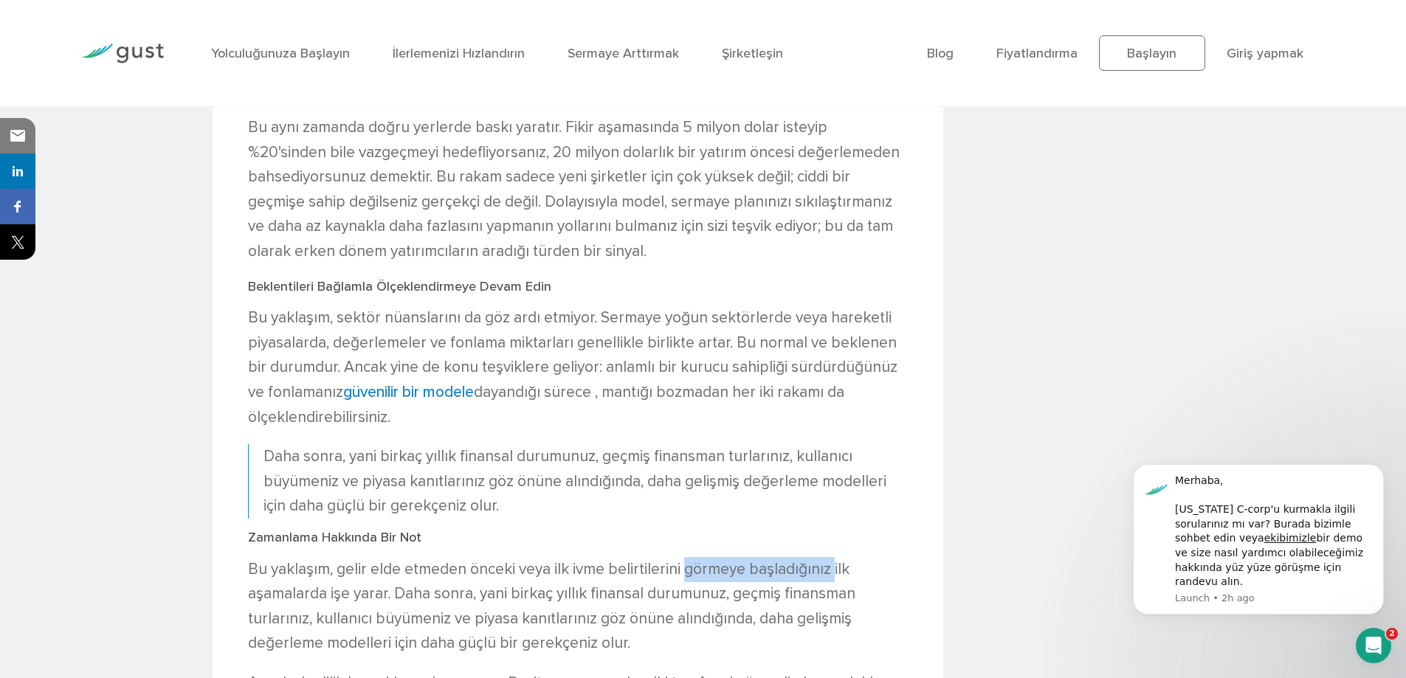
drag, startPoint x: 683, startPoint y: 574, endPoint x: 832, endPoint y: 573, distance: 149.1
click at [832, 573] on font "Bu yaklaşım, gelir elde etmeden önceki veya ilk ivme belirtilerini görmeye başl…" at bounding box center [551, 606] width 607 height 93
drag, startPoint x: 396, startPoint y: 596, endPoint x: 476, endPoint y: 596, distance: 80.4
click at [476, 596] on font "Bu yaklaşım, gelir elde etmeden önceki veya ilk ivme belirtilerini görmeye başl…" at bounding box center [551, 606] width 607 height 93
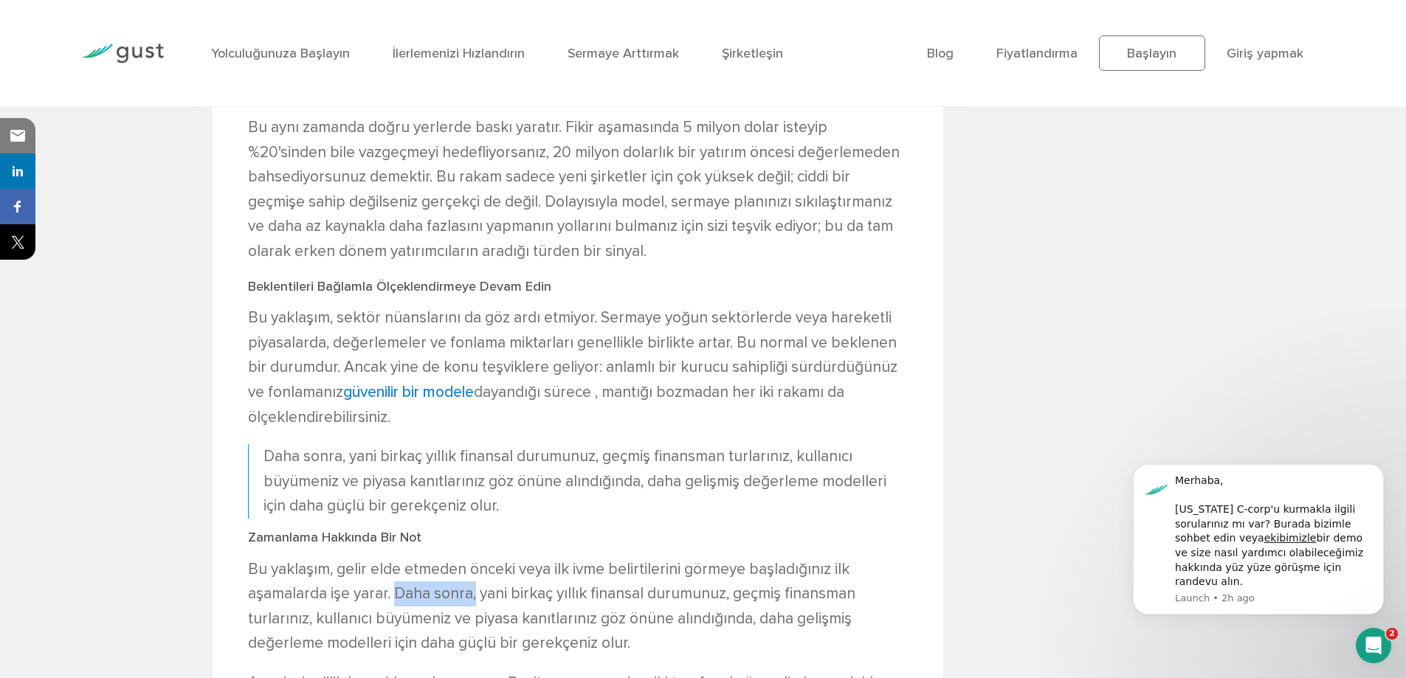
click at [476, 596] on font "Bu yaklaşım, gelir elde etmeden önceki veya ilk ivme belirtilerini görmeye başl…" at bounding box center [551, 606] width 607 height 93
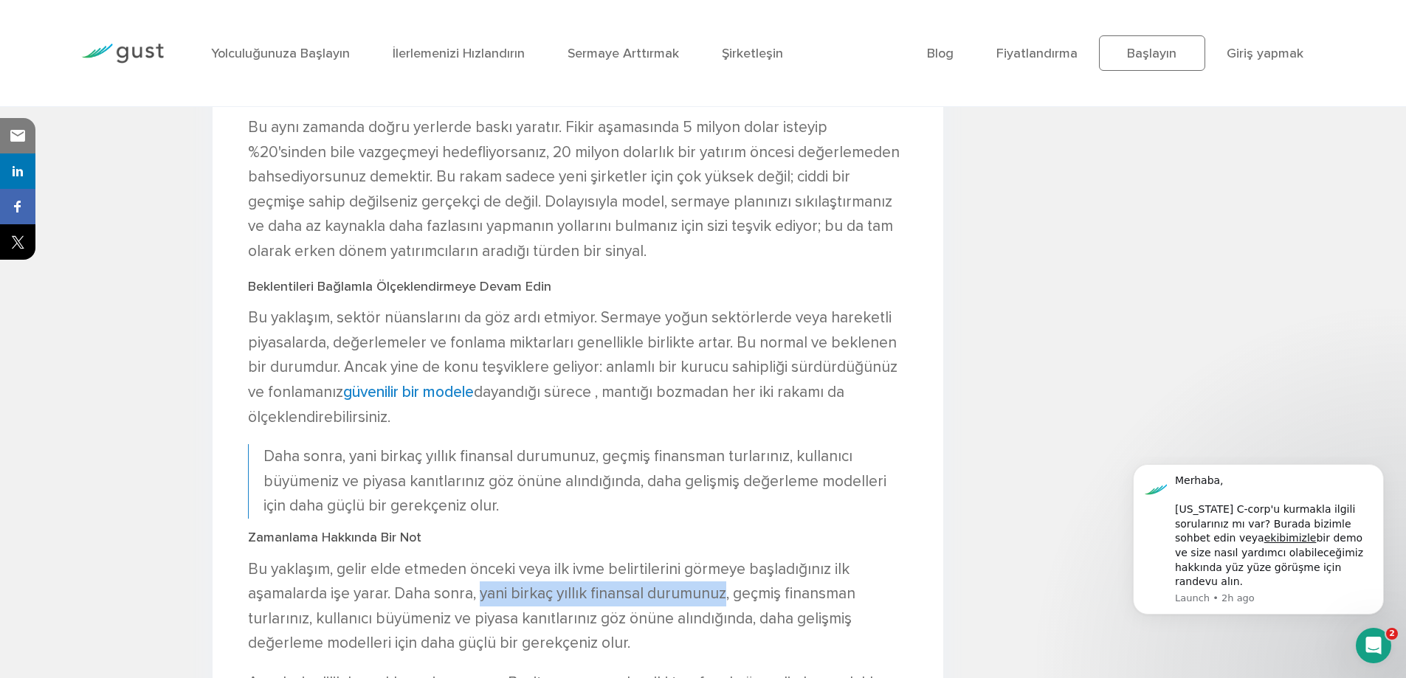
drag, startPoint x: 477, startPoint y: 596, endPoint x: 684, endPoint y: 596, distance: 207.4
click at [684, 596] on font "Bu yaklaşım, gelir elde etmeden önceki veya ilk ivme belirtilerini görmeye başl…" at bounding box center [551, 606] width 607 height 93
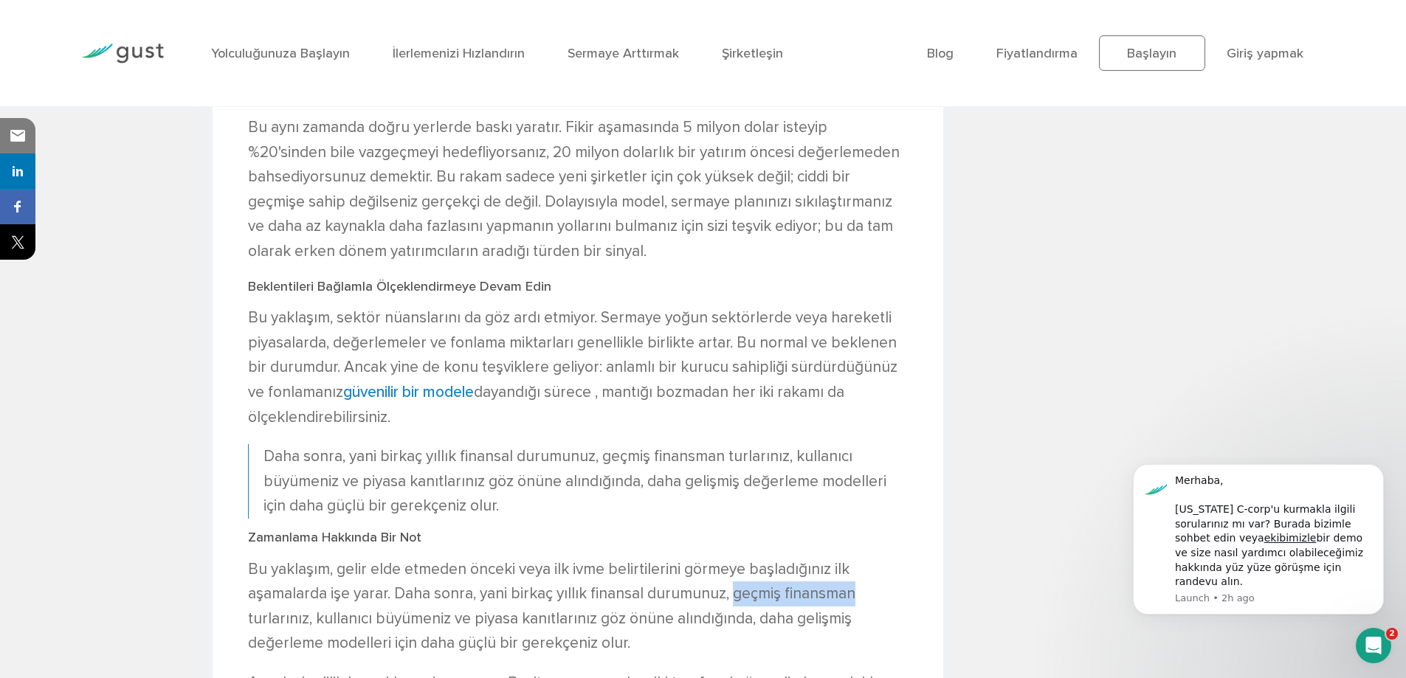
drag, startPoint x: 811, startPoint y: 595, endPoint x: 848, endPoint y: 594, distance: 36.9
click at [848, 594] on font "Bu yaklaşım, gelir elde etmeden önceki veya ilk ivme belirtilerini görmeye başl…" at bounding box center [551, 606] width 607 height 93
click at [849, 594] on font "Bu yaklaşım, gelir elde etmeden önceki veya ilk ivme belirtilerini görmeye başl…" at bounding box center [551, 606] width 607 height 93
drag, startPoint x: 341, startPoint y: 624, endPoint x: 519, endPoint y: 624, distance: 177.8
click at [519, 624] on font "Bu yaklaşım, gelir elde etmeden önceki veya ilk ivme belirtilerini görmeye başl…" at bounding box center [551, 606] width 607 height 93
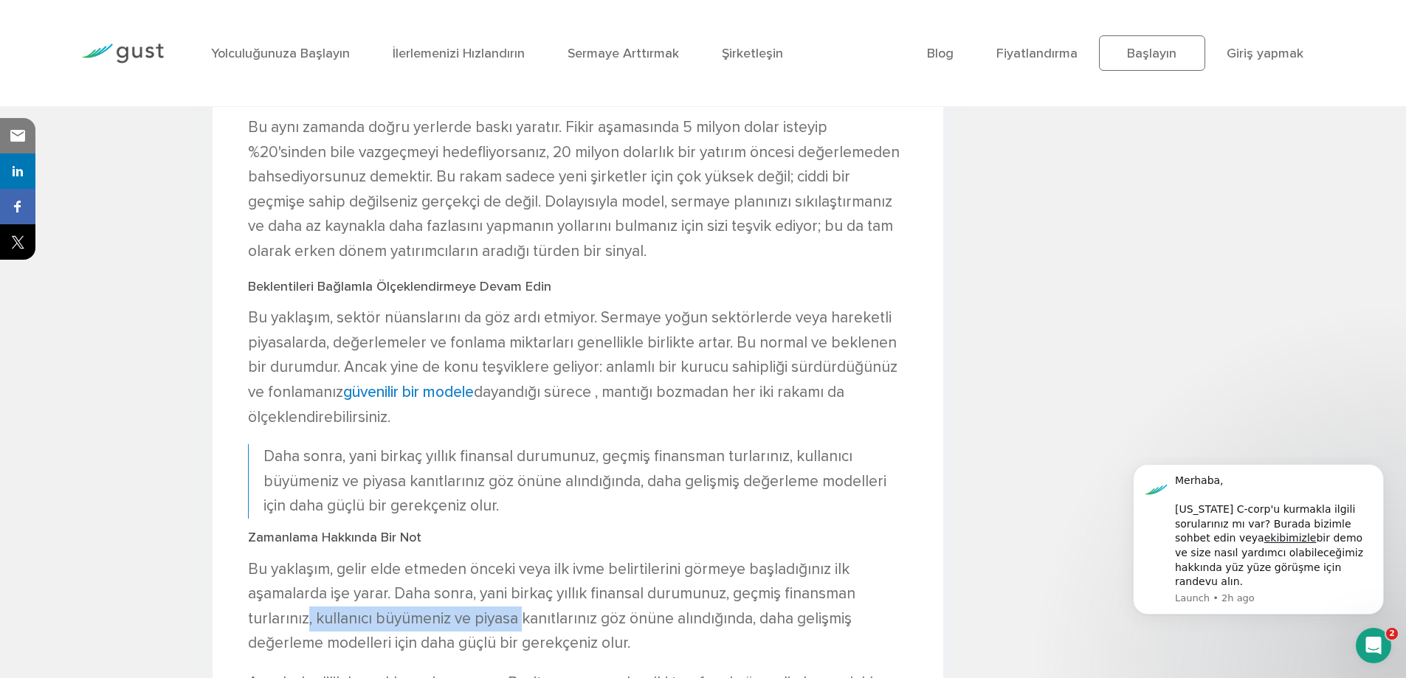
click at [519, 624] on font "Bu yaklaşım, gelir elde etmeden önceki veya ilk ivme belirtilerini görmeye başl…" at bounding box center [551, 606] width 607 height 93
drag, startPoint x: 537, startPoint y: 621, endPoint x: 781, endPoint y: 621, distance: 243.5
click at [781, 621] on font "Bu yaklaşım, gelir elde etmeden önceki veya ilk ivme belirtilerini görmeye başl…" at bounding box center [551, 606] width 607 height 93
drag, startPoint x: 807, startPoint y: 616, endPoint x: 846, endPoint y: 616, distance: 38.4
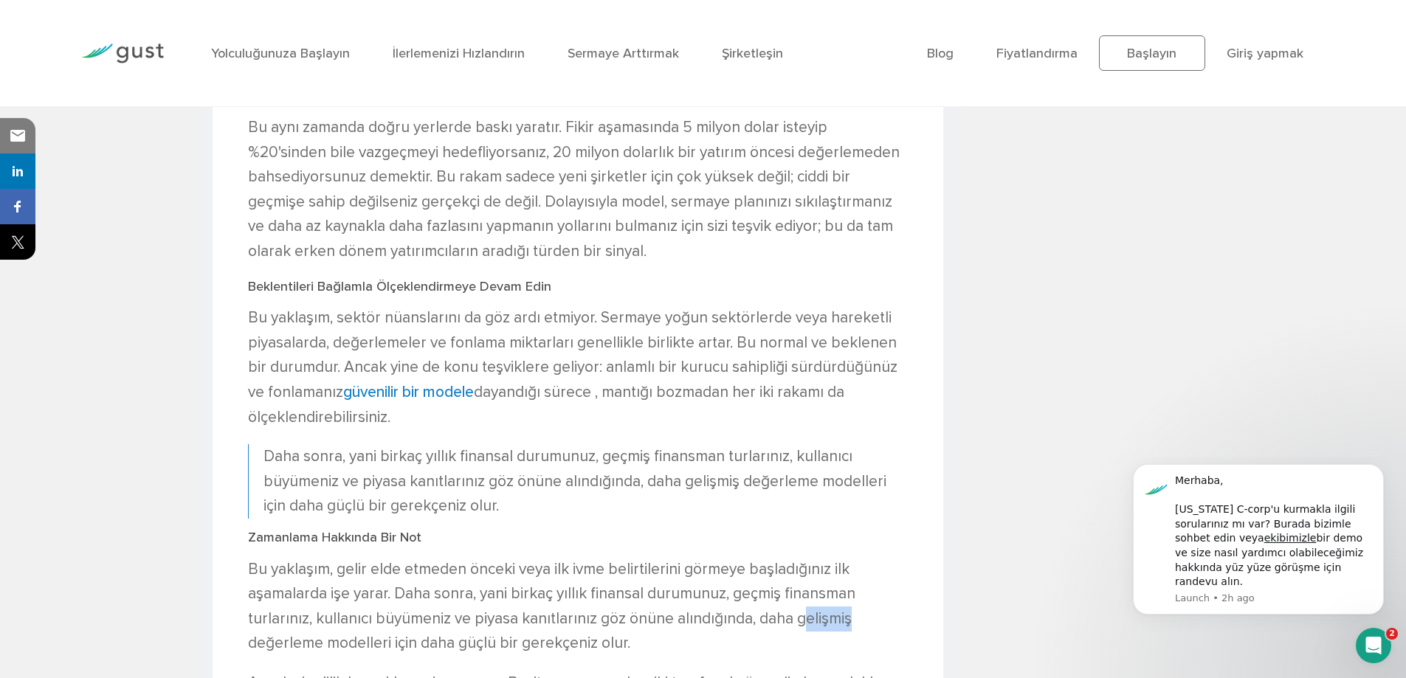
click at [846, 616] on p "Bu yaklaşım, gelir elde etmeden önceki veya ilk ivme belirtilerini görmeye başl…" at bounding box center [578, 606] width 660 height 99
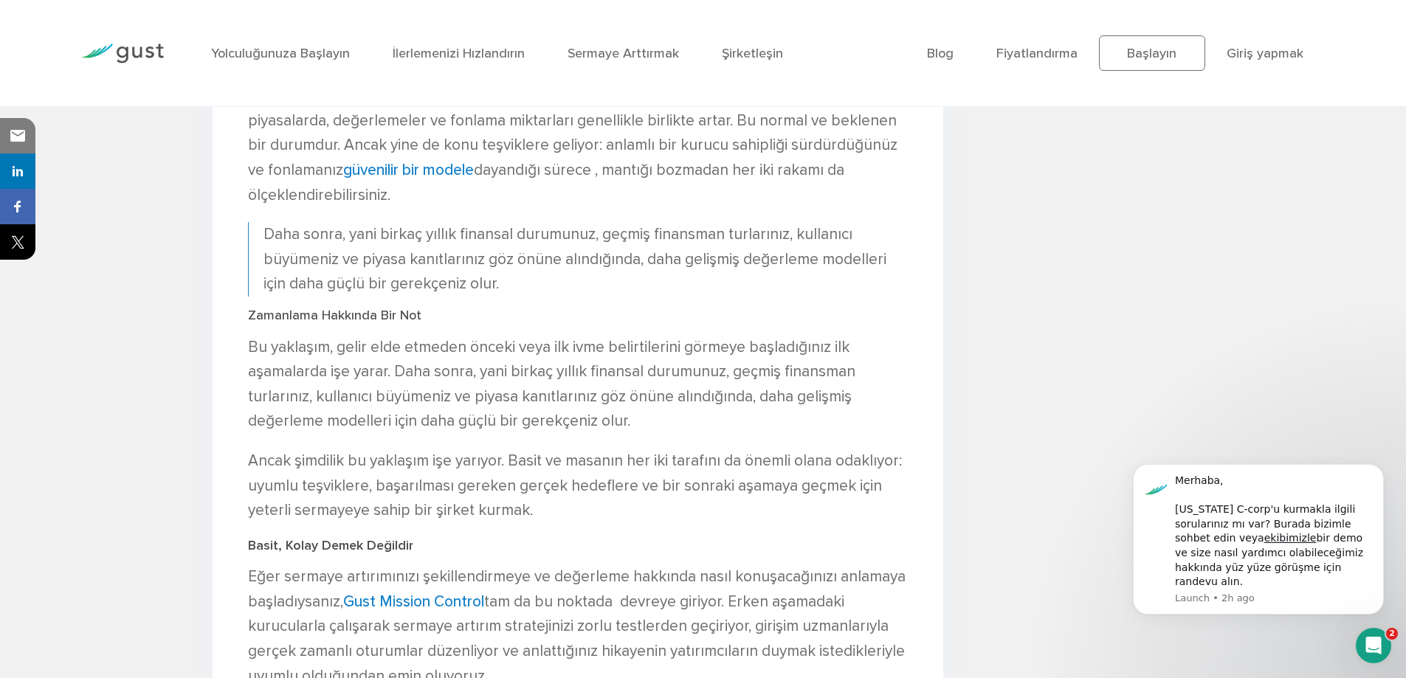
scroll to position [2435, 0]
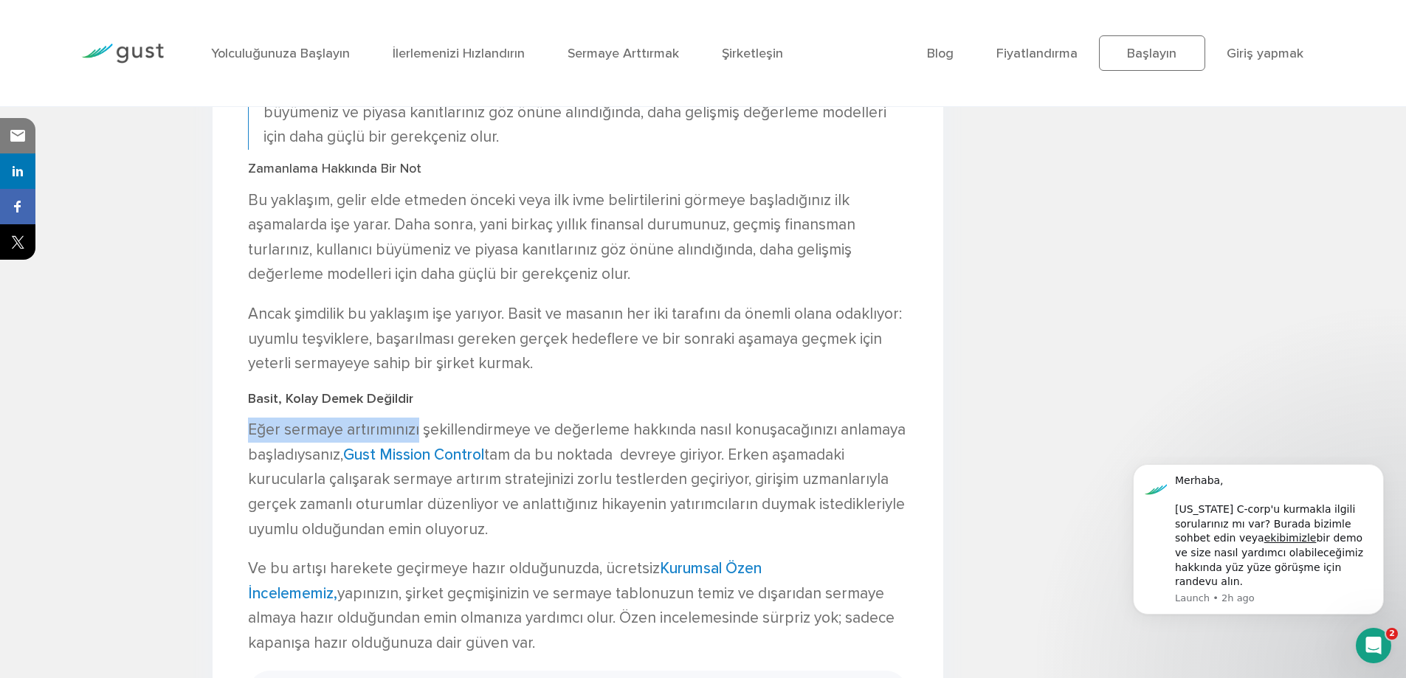
drag, startPoint x: 249, startPoint y: 431, endPoint x: 413, endPoint y: 429, distance: 163.8
click at [413, 429] on font "Eğer sermaye artırımınızı şekillendirmeye ve değerleme hakkında nasıl konuşacağ…" at bounding box center [577, 443] width 658 height 44
drag, startPoint x: 416, startPoint y: 429, endPoint x: 531, endPoint y: 429, distance: 114.4
click at [531, 429] on font "Eğer sermaye artırımınızı şekillendirmeye ve değerleme hakkında nasıl konuşacağ…" at bounding box center [577, 443] width 658 height 44
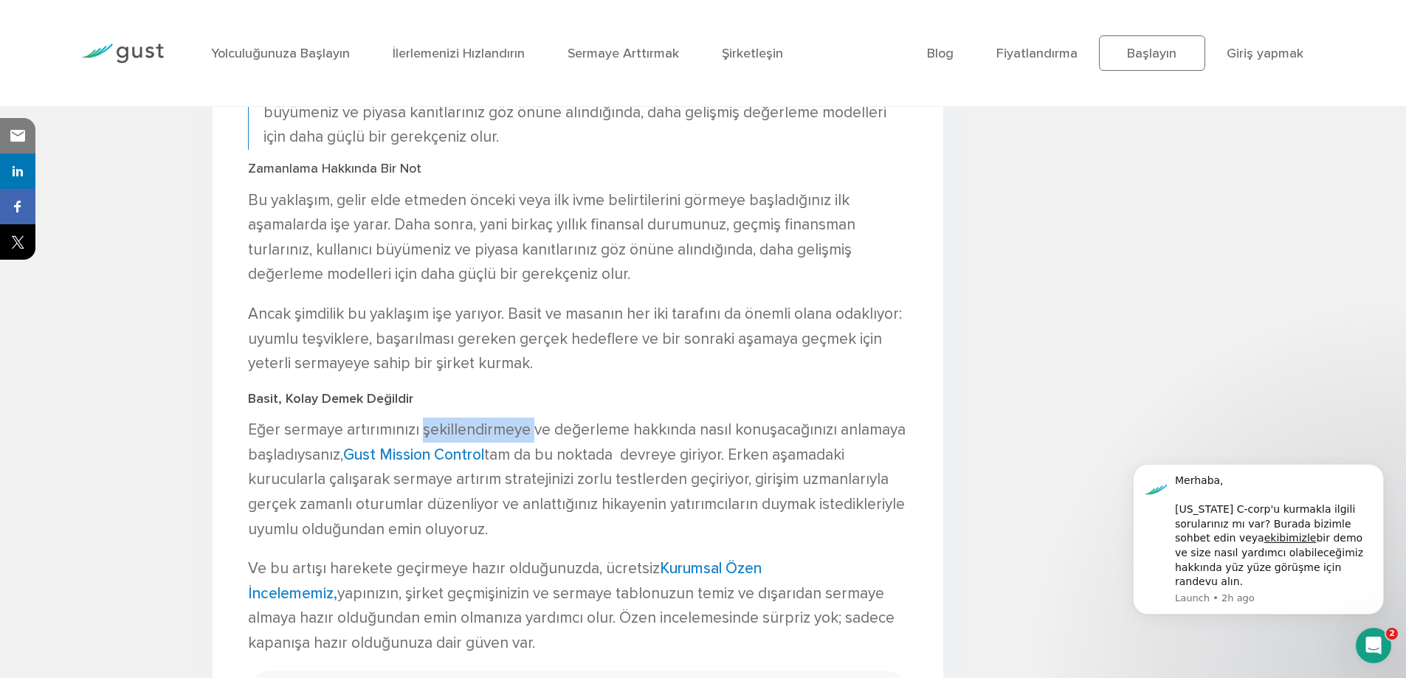
click at [531, 429] on font "Eğer sermaye artırımınızı şekillendirmeye ve değerleme hakkında nasıl konuşacağ…" at bounding box center [577, 443] width 658 height 44
drag, startPoint x: 601, startPoint y: 429, endPoint x: 709, endPoint y: 429, distance: 108.5
click at [709, 429] on font "Eğer sermaye artırımınızı şekillendirmeye ve değerleme hakkında nasıl konuşacağ…" at bounding box center [577, 443] width 658 height 44
drag, startPoint x: 689, startPoint y: 429, endPoint x: 879, endPoint y: 429, distance: 190.4
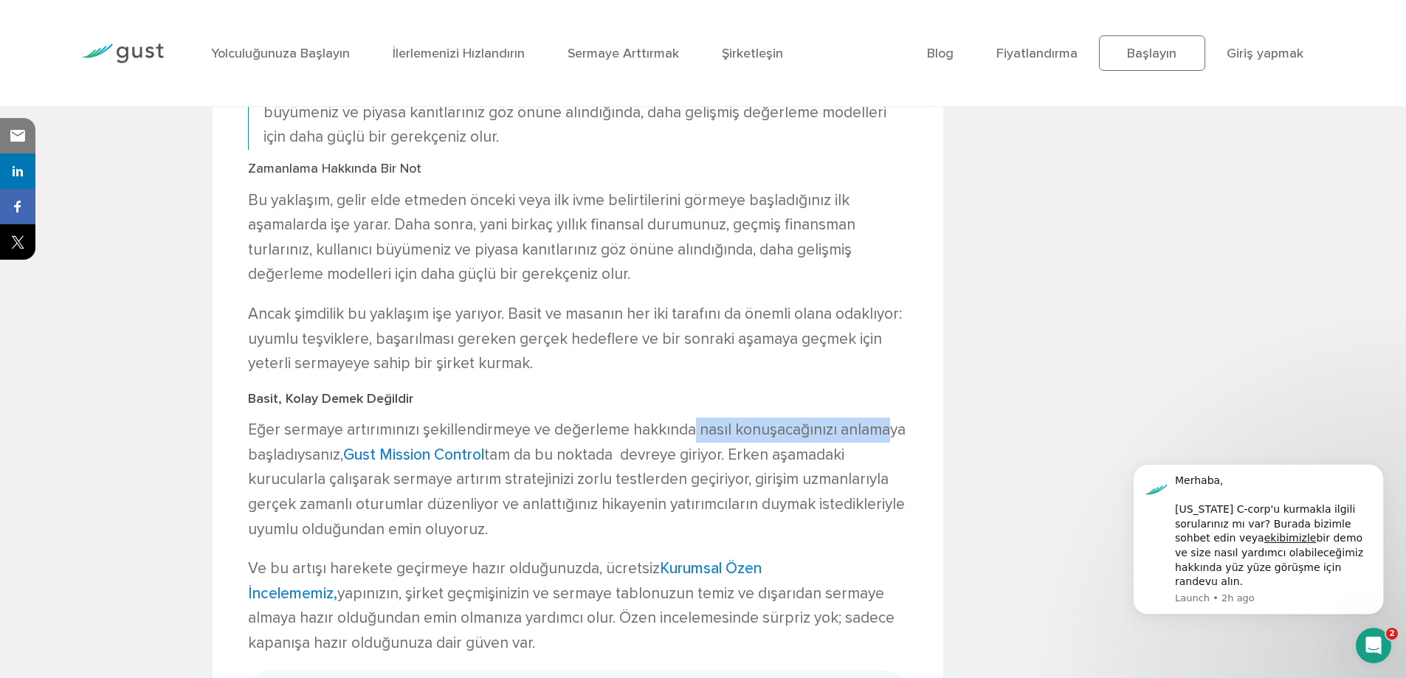
click at [879, 429] on font "Eğer sermaye artırımınızı şekillendirmeye ve değerleme hakkında nasıl konuşacağ…" at bounding box center [577, 443] width 658 height 44
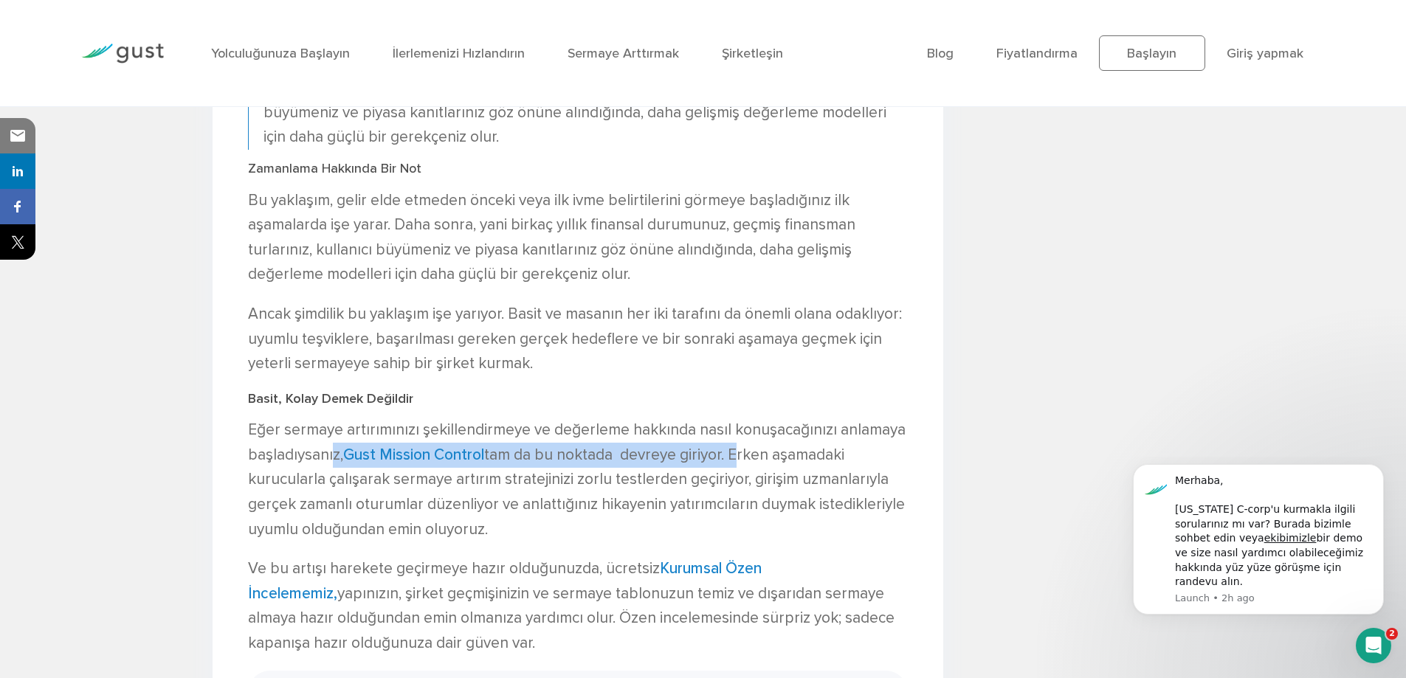
drag, startPoint x: 333, startPoint y: 457, endPoint x: 741, endPoint y: 454, distance: 408.1
click at [741, 454] on p "Eğer sermaye artırımınızı şekillendirmeye ve değerleme hakkında nasıl konuşacağ…" at bounding box center [578, 480] width 660 height 124
click at [741, 454] on font "tam da bu noktada devreye giriyor. Erken aşamadaki kurucularla çalışarak sermay…" at bounding box center [576, 492] width 657 height 93
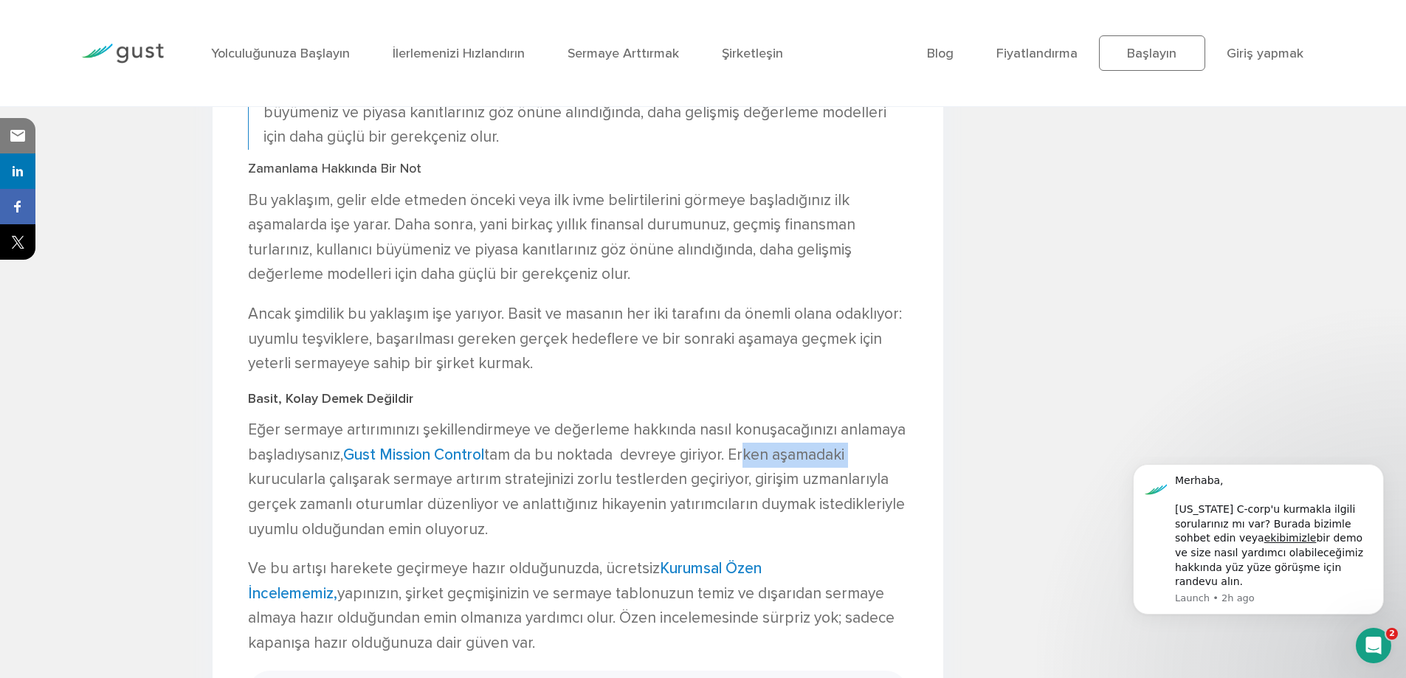
drag, startPoint x: 749, startPoint y: 453, endPoint x: 864, endPoint y: 460, distance: 115.4
click at [864, 460] on p "Eğer sermaye artırımınızı şekillendirmeye ve değerleme hakkında nasıl konuşacağ…" at bounding box center [578, 480] width 660 height 124
drag, startPoint x: 246, startPoint y: 477, endPoint x: 390, endPoint y: 478, distance: 143.9
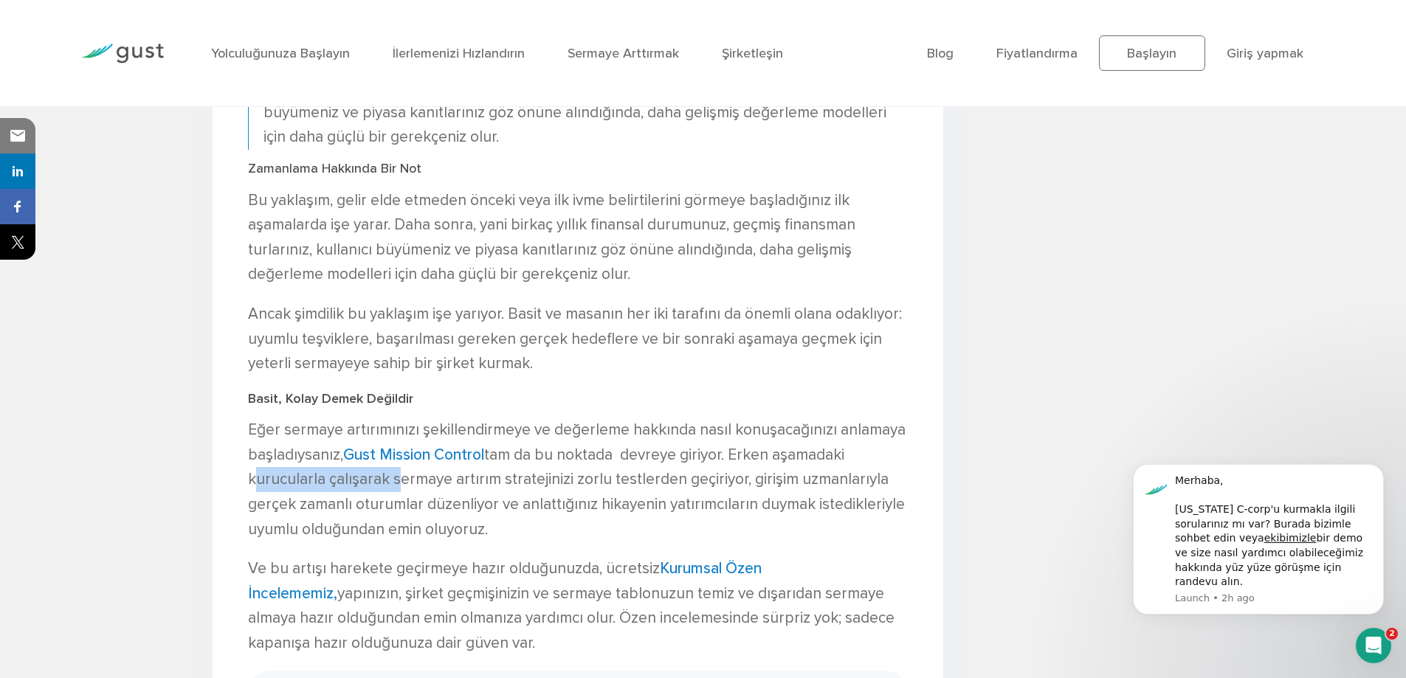
click at [390, 478] on font "tam da bu noktada devreye giriyor. Erken aşamadaki kurucularla çalışarak sermay…" at bounding box center [576, 492] width 657 height 93
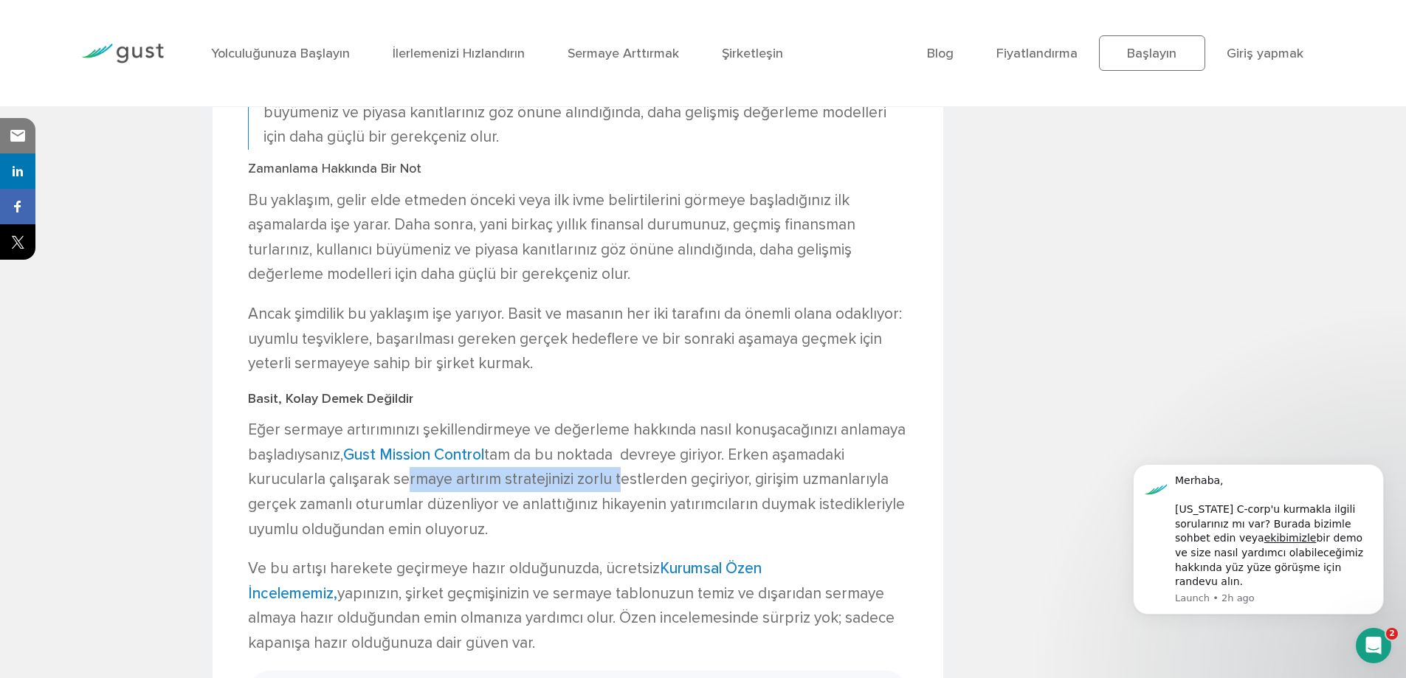
drag, startPoint x: 395, startPoint y: 480, endPoint x: 606, endPoint y: 480, distance: 211.1
click at [606, 480] on font "tam da bu noktada devreye giriyor. Erken aşamadaki kurucularla çalışarak sermay…" at bounding box center [576, 492] width 657 height 93
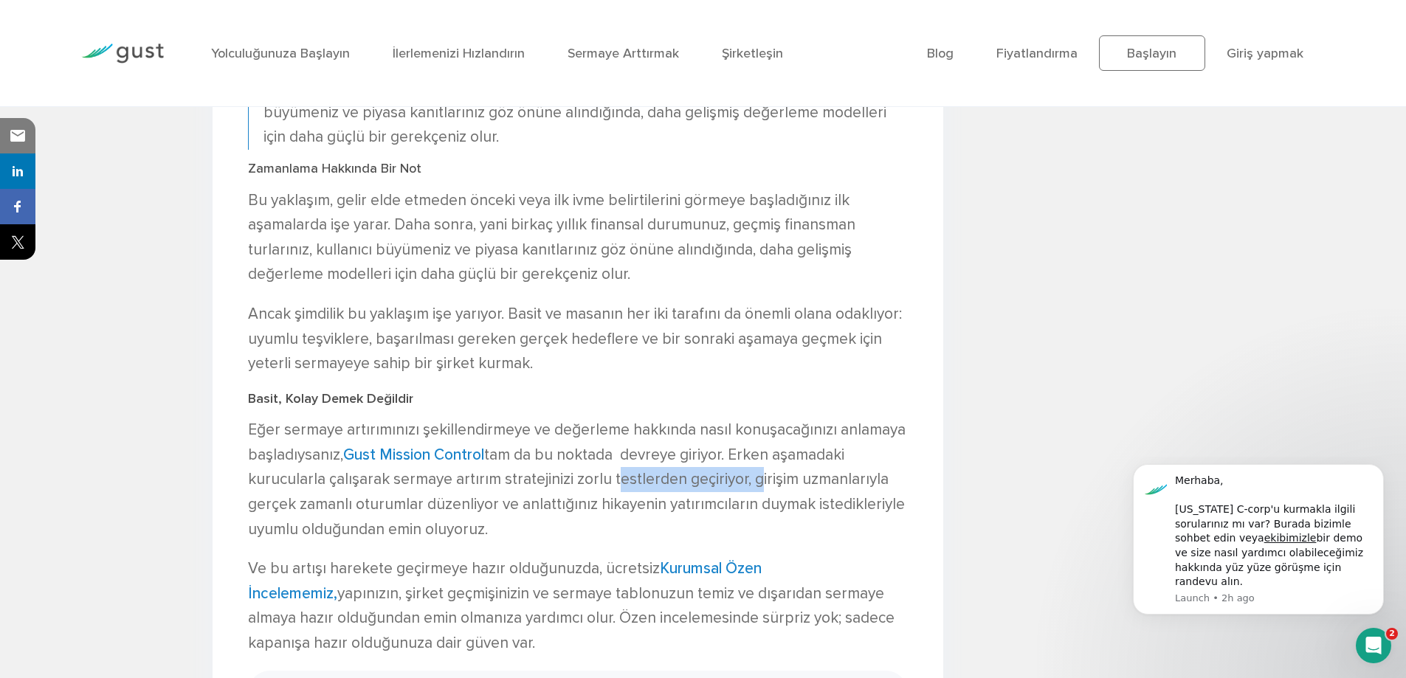
drag, startPoint x: 608, startPoint y: 480, endPoint x: 749, endPoint y: 480, distance: 141.0
click at [749, 480] on font "tam da bu noktada devreye giriyor. Erken aşamadaki kurucularla çalışarak sermay…" at bounding box center [576, 492] width 657 height 93
drag, startPoint x: 750, startPoint y: 480, endPoint x: 884, endPoint y: 482, distance: 133.6
click at [884, 482] on p "Eğer sermaye artırımınızı şekillendirmeye ve değerleme hakkında nasıl konuşacağ…" at bounding box center [578, 480] width 660 height 124
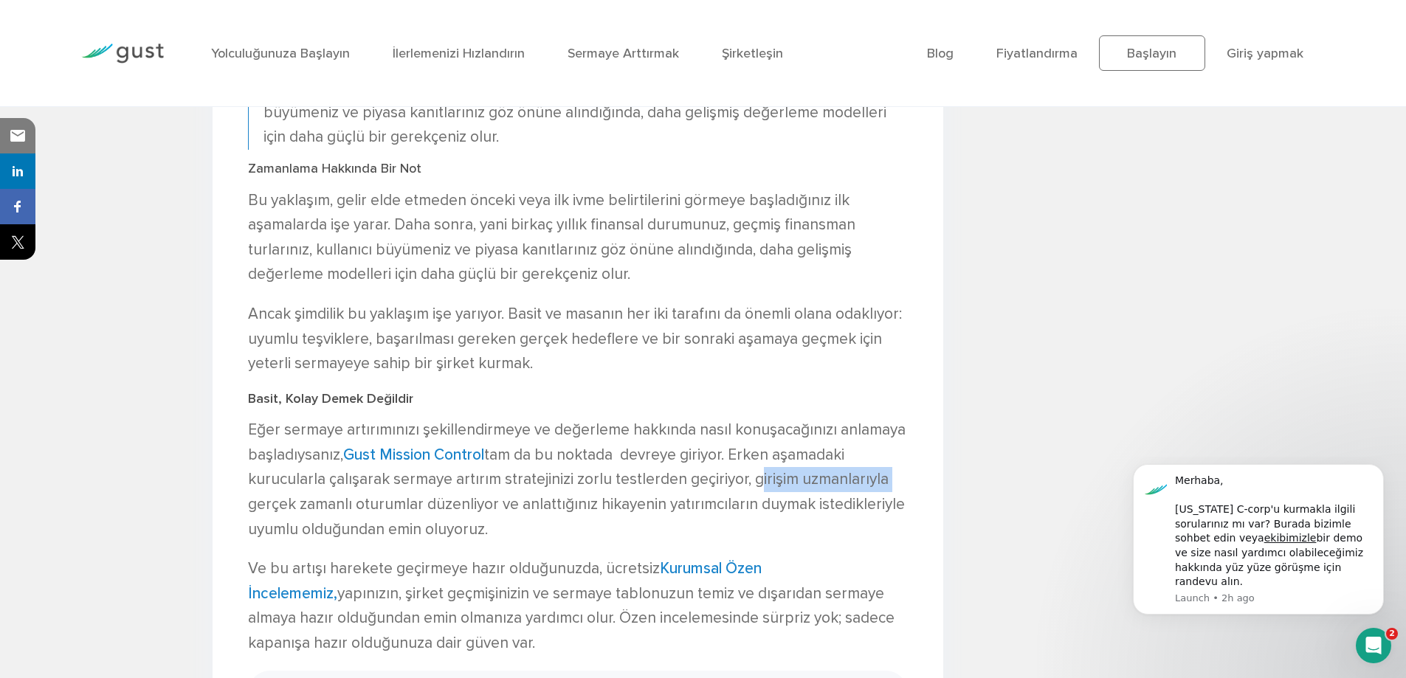
click at [884, 482] on p "Eğer sermaye artırımınızı şekillendirmeye ve değerleme hakkında nasıl konuşacağ…" at bounding box center [578, 480] width 660 height 124
drag, startPoint x: 246, startPoint y: 505, endPoint x: 419, endPoint y: 507, distance: 173.4
click at [419, 507] on font "tam da bu noktada devreye giriyor. Erken aşamadaki kurucularla çalışarak sermay…" at bounding box center [576, 492] width 657 height 93
drag, startPoint x: 422, startPoint y: 506, endPoint x: 495, endPoint y: 508, distance: 73.1
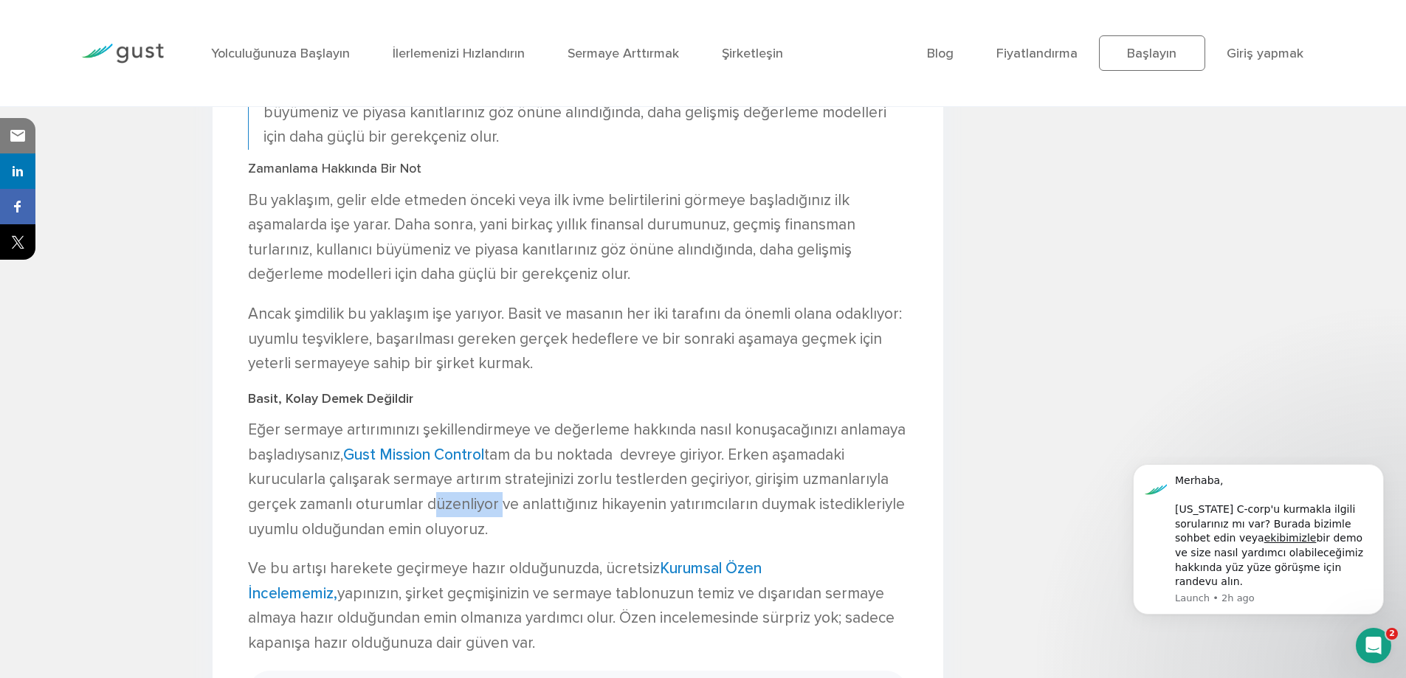
click at [495, 508] on font "tam da bu noktada devreye giriyor. Erken aşamadaki kurucularla çalışarak sermay…" at bounding box center [576, 492] width 657 height 93
click at [496, 508] on font "tam da bu noktada devreye giriyor. Erken aşamadaki kurucularla çalışarak sermay…" at bounding box center [576, 492] width 657 height 93
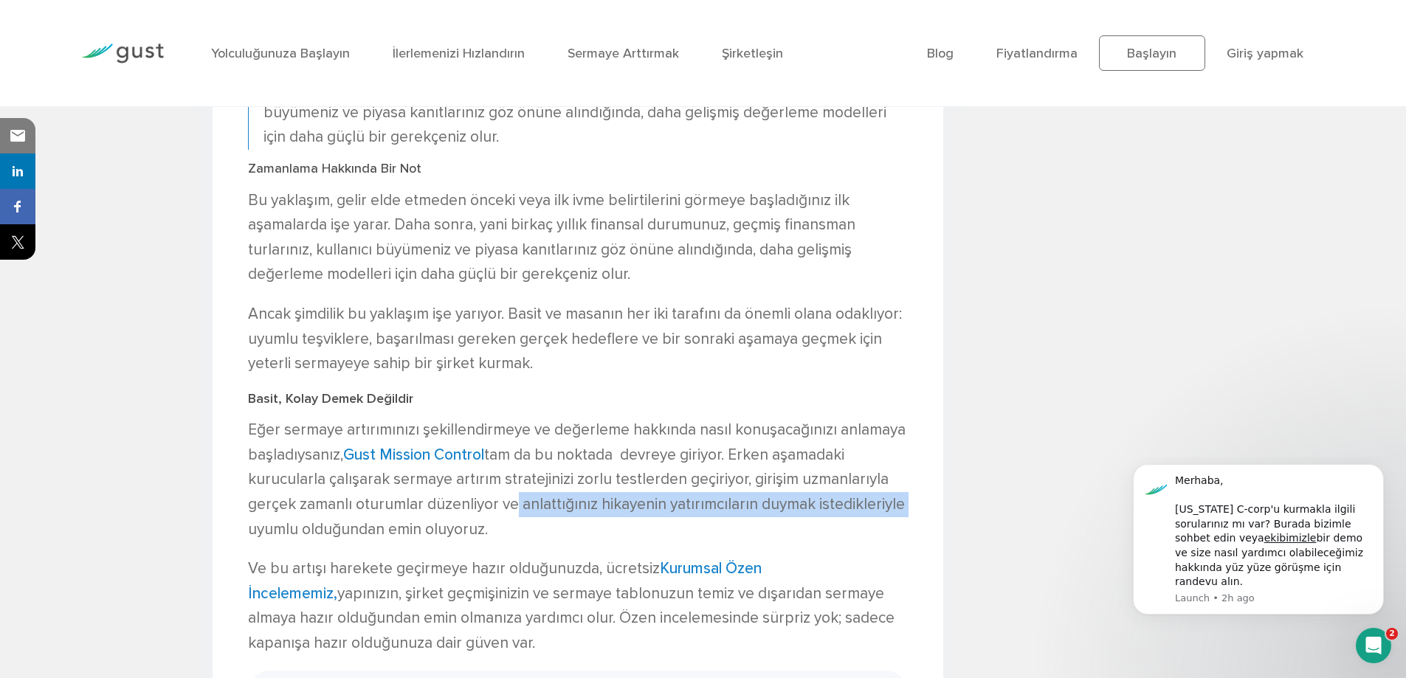
drag, startPoint x: 539, startPoint y: 504, endPoint x: 938, endPoint y: 500, distance: 398.5
drag, startPoint x: 248, startPoint y: 528, endPoint x: 519, endPoint y: 536, distance: 270.9
click at [519, 536] on p "Eğer sermaye artırımınızı şekillendirmeye ve değerleme hakkında nasıl konuşacağ…" at bounding box center [578, 480] width 660 height 124
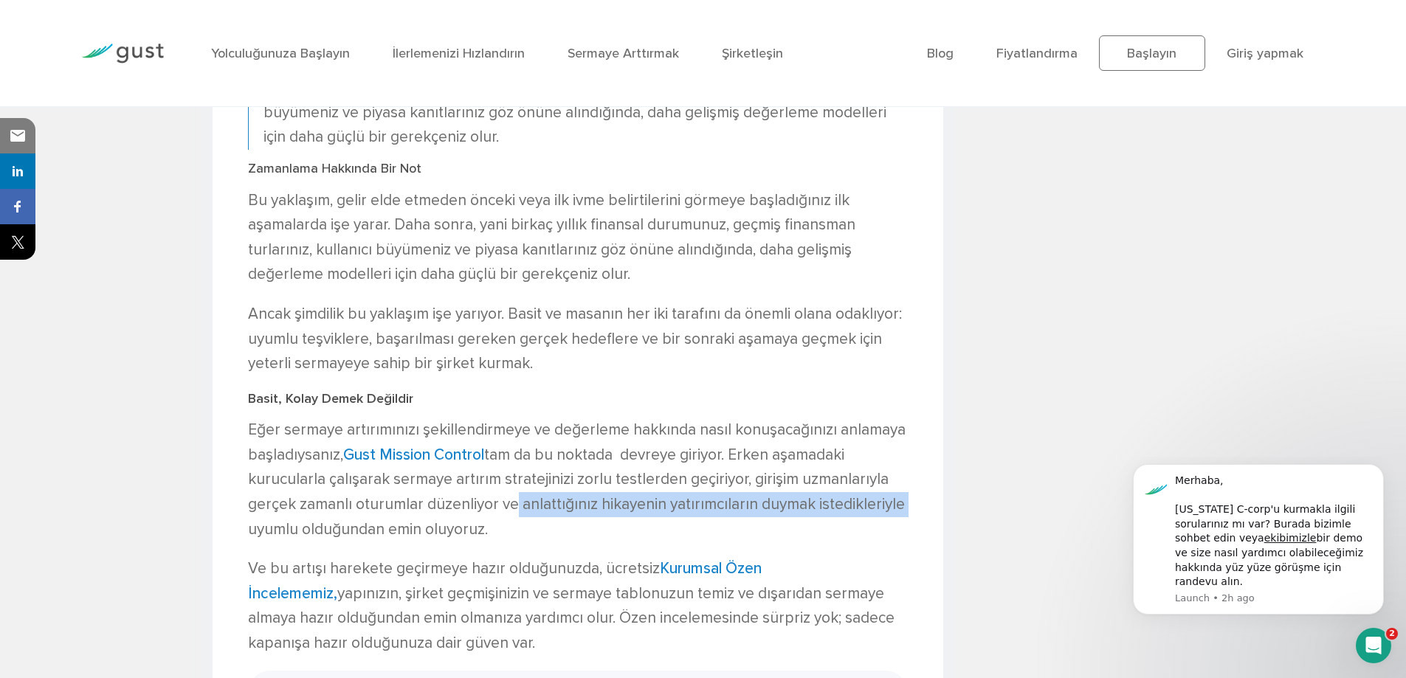
click at [519, 536] on p "Eğer sermaye artırımınızı şekillendirmeye ve değerleme hakkında nasıl konuşacağ…" at bounding box center [578, 480] width 660 height 124
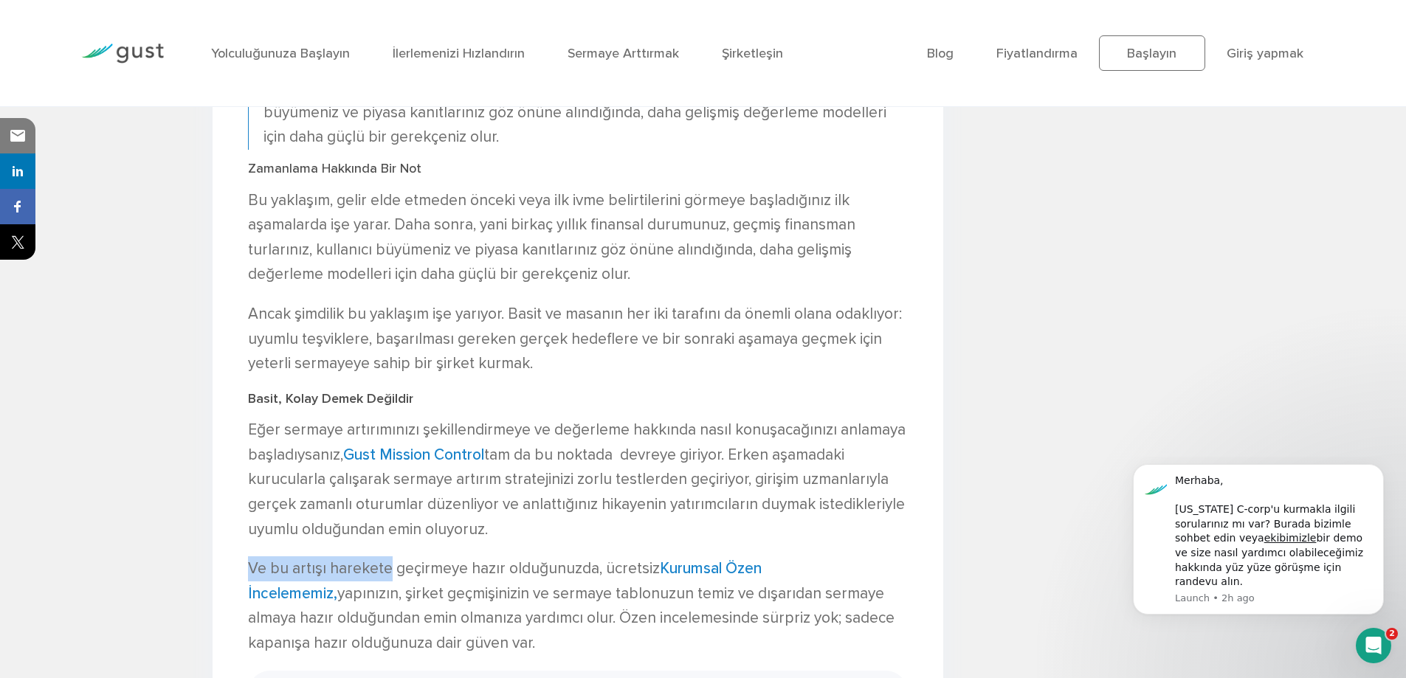
drag, startPoint x: 251, startPoint y: 569, endPoint x: 385, endPoint y: 575, distance: 134.4
click at [385, 575] on font "Ve bu artışı harekete geçirmeye hazır olduğunuzda, ücretsiz" at bounding box center [454, 568] width 412 height 18
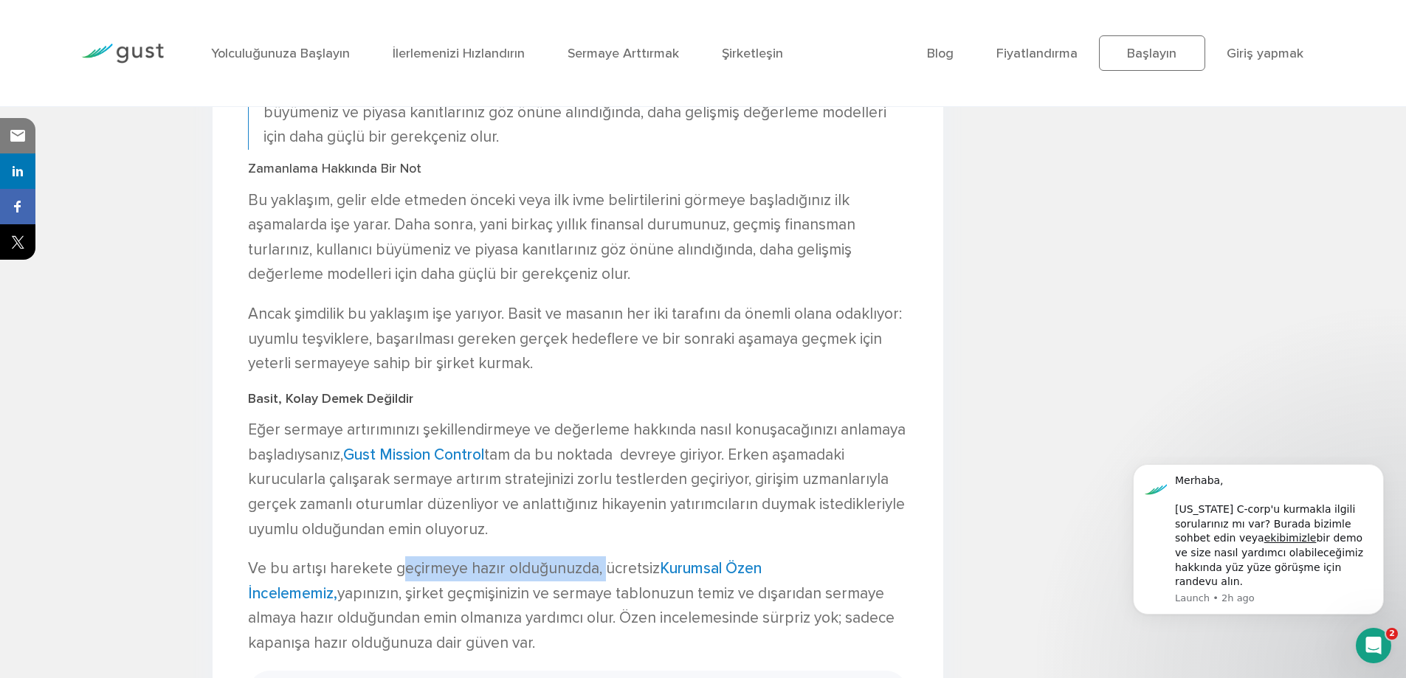
drag, startPoint x: 399, startPoint y: 570, endPoint x: 598, endPoint y: 570, distance: 198.5
click at [598, 570] on font "Ve bu artışı harekete geçirmeye hazır olduğunuzda, ücretsiz" at bounding box center [454, 568] width 412 height 18
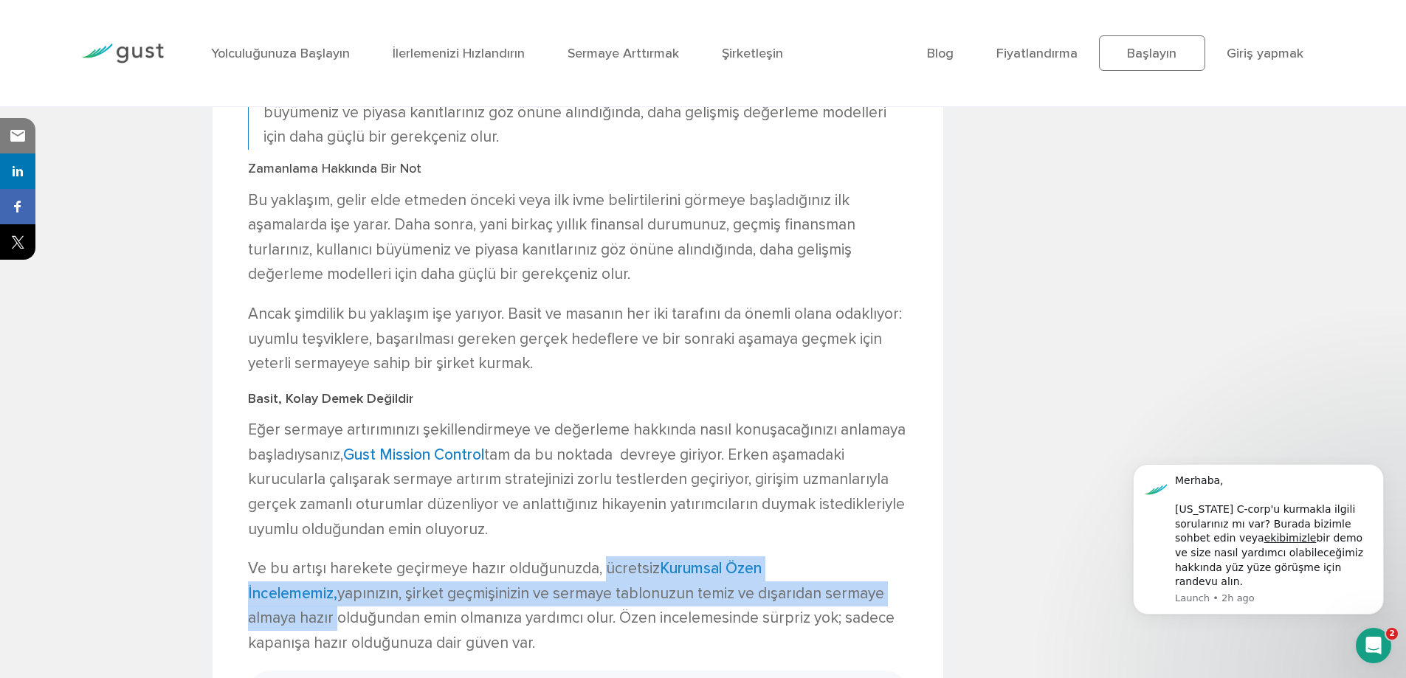
drag, startPoint x: 599, startPoint y: 570, endPoint x: 916, endPoint y: 587, distance: 317.0
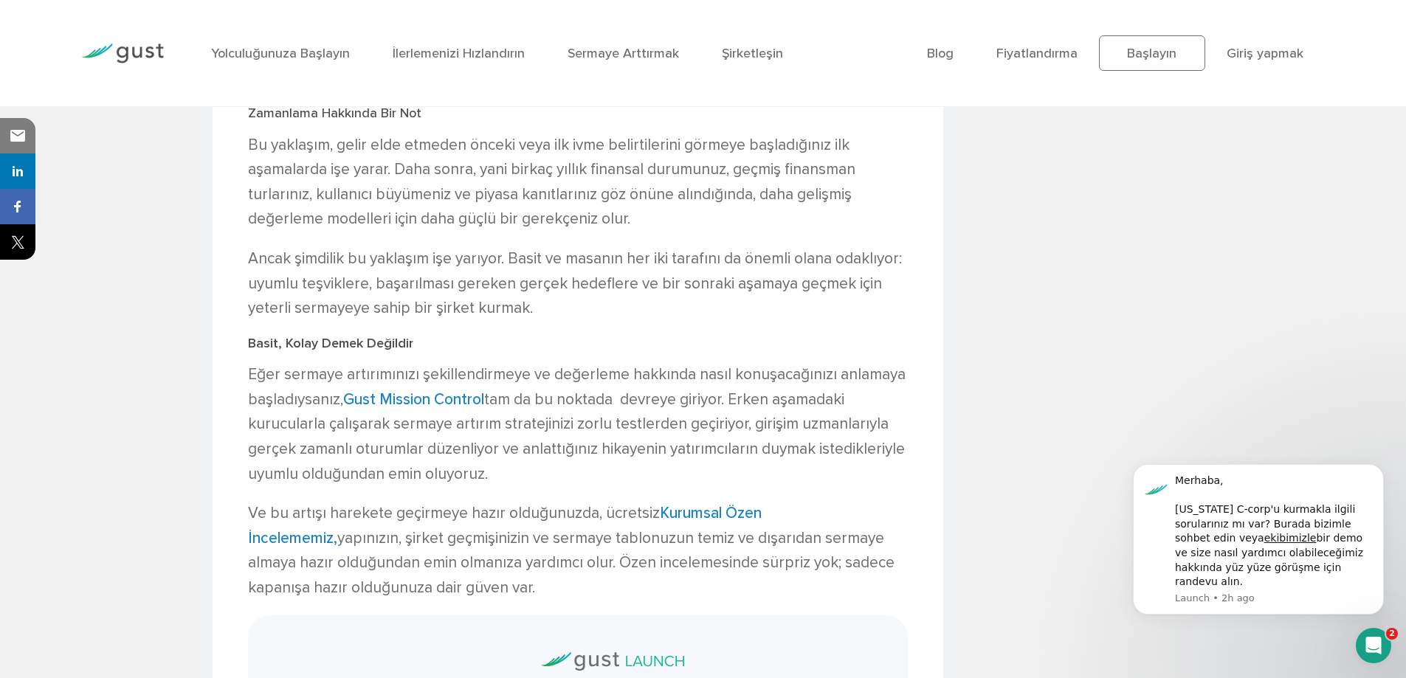
scroll to position [2583, 0]
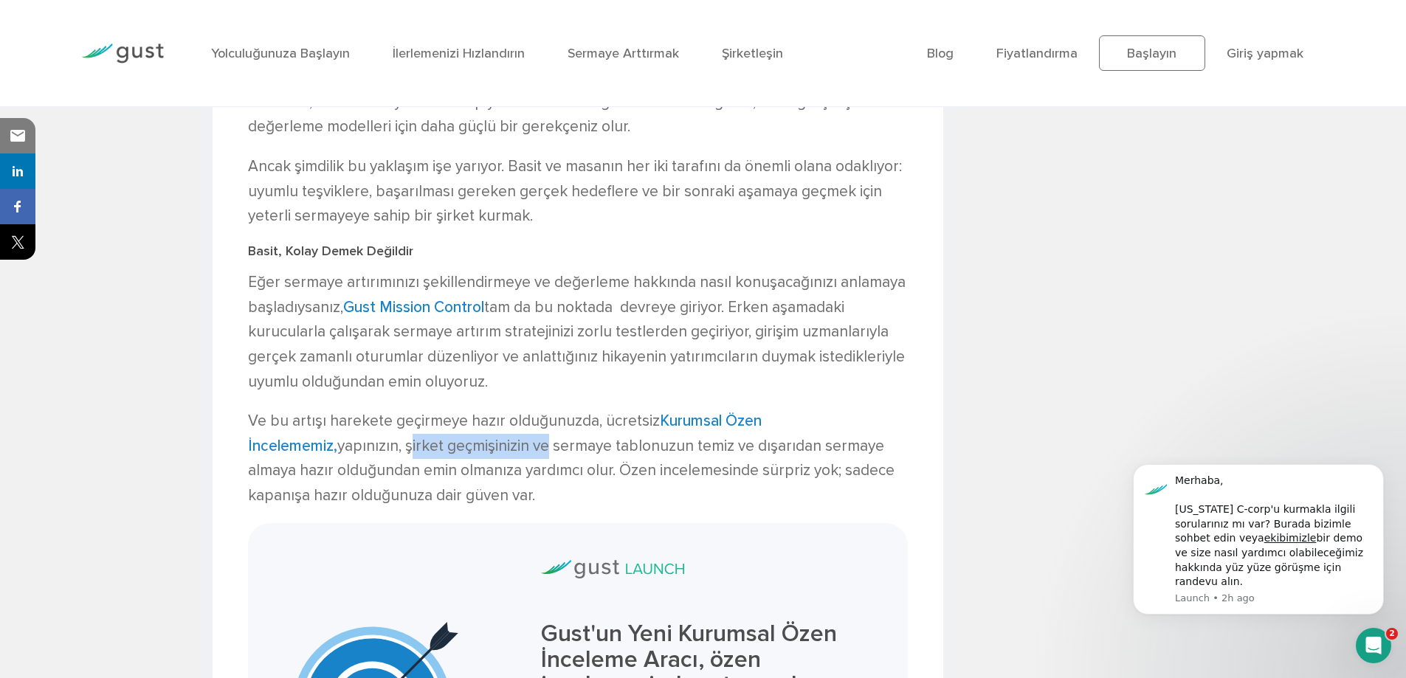
drag, startPoint x: 314, startPoint y: 446, endPoint x: 449, endPoint y: 449, distance: 135.1
click at [449, 449] on font "yapınızın, şirket geçmişinizin ve sermaye tablonuzun temiz ve dışarıdan sermaye…" at bounding box center [571, 471] width 646 height 68
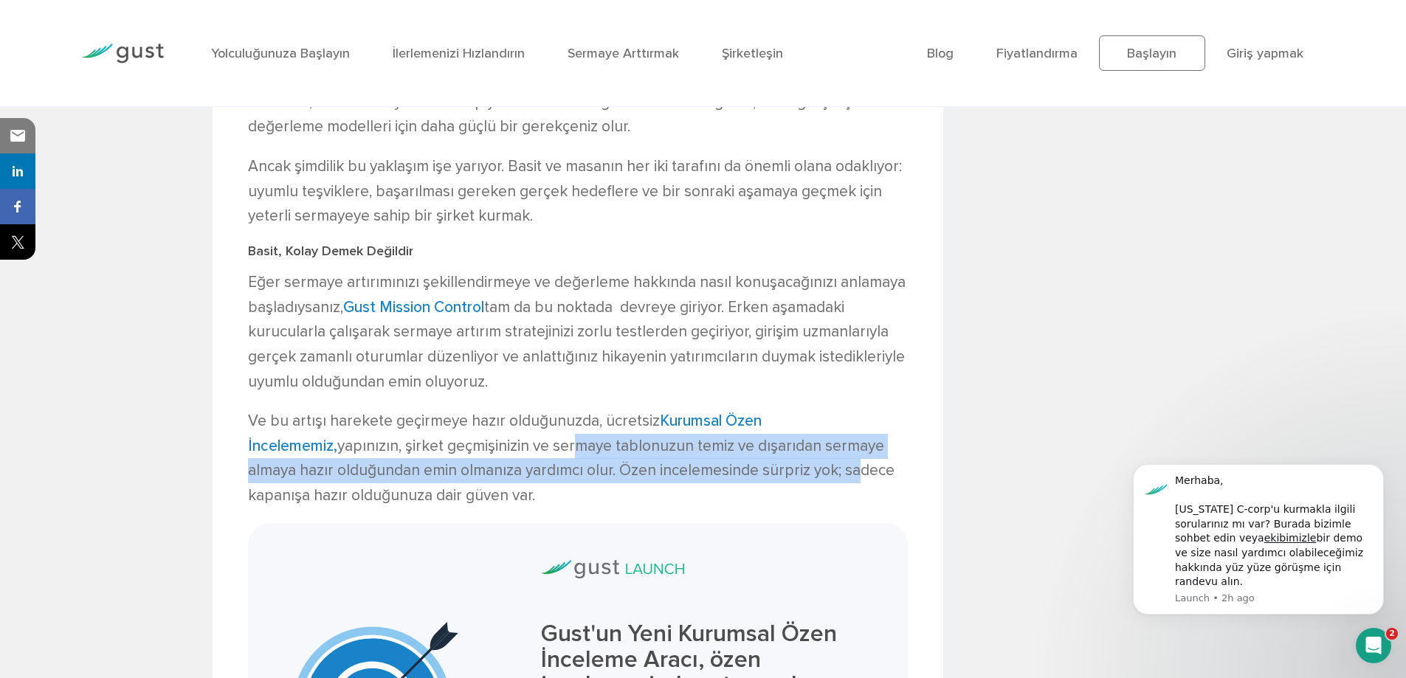
drag, startPoint x: 486, startPoint y: 454, endPoint x: 761, endPoint y: 464, distance: 275.4
click at [761, 464] on font "yapınızın, şirket geçmişinizin ve sermaye tablonuzun temiz ve dışarıdan sermaye…" at bounding box center [571, 471] width 646 height 68
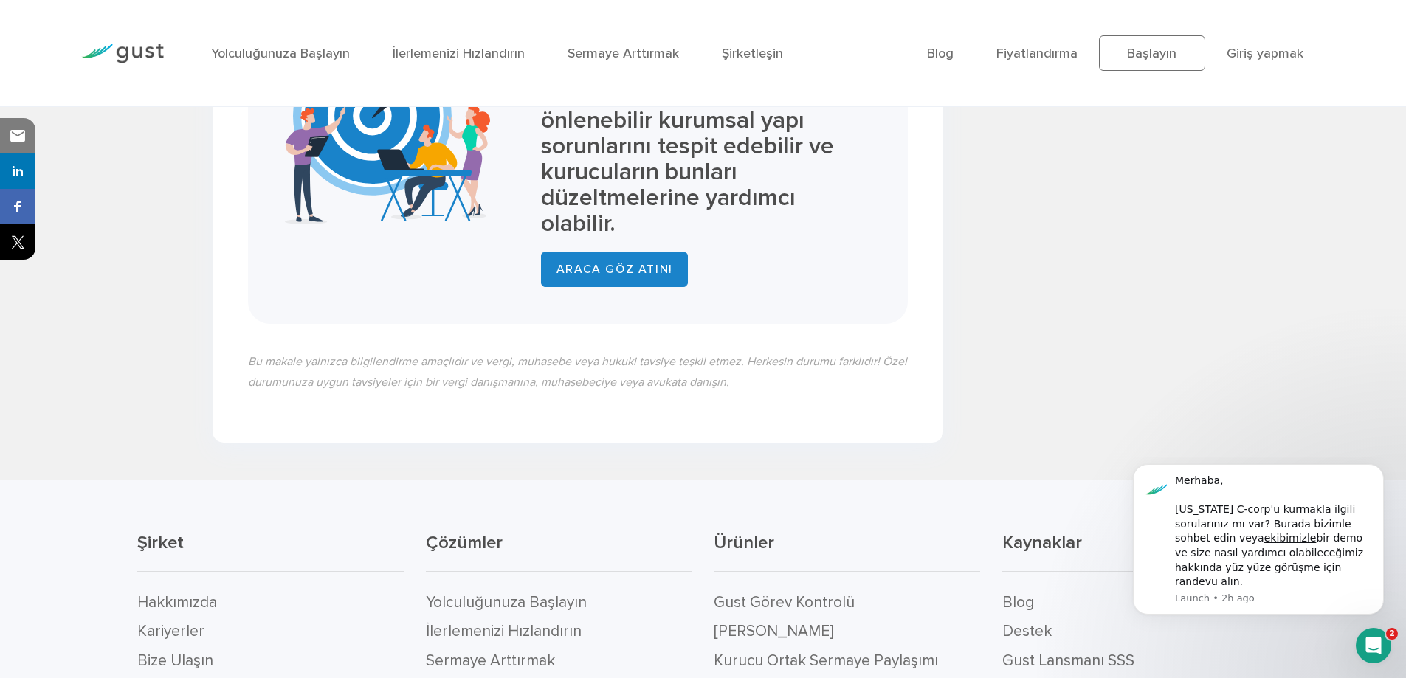
scroll to position [3385, 0]
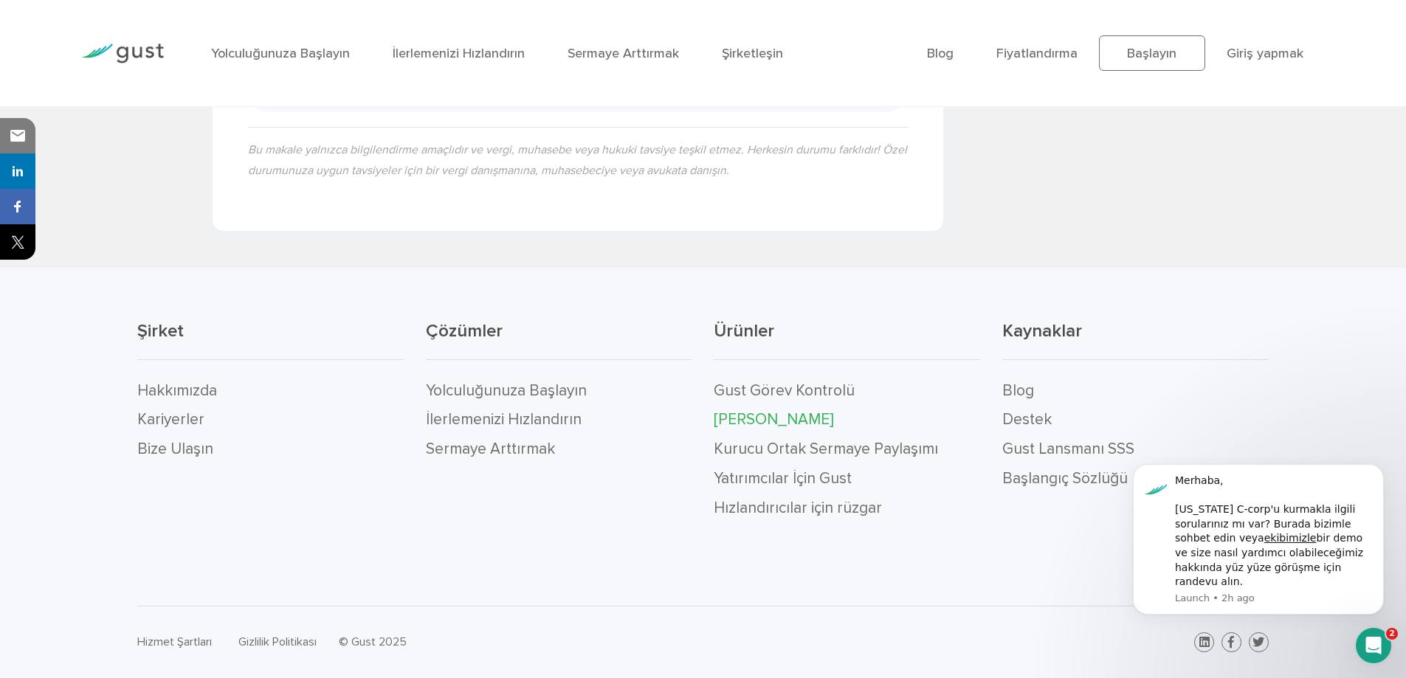
click at [790, 419] on font "[PERSON_NAME]" at bounding box center [774, 419] width 120 height 18
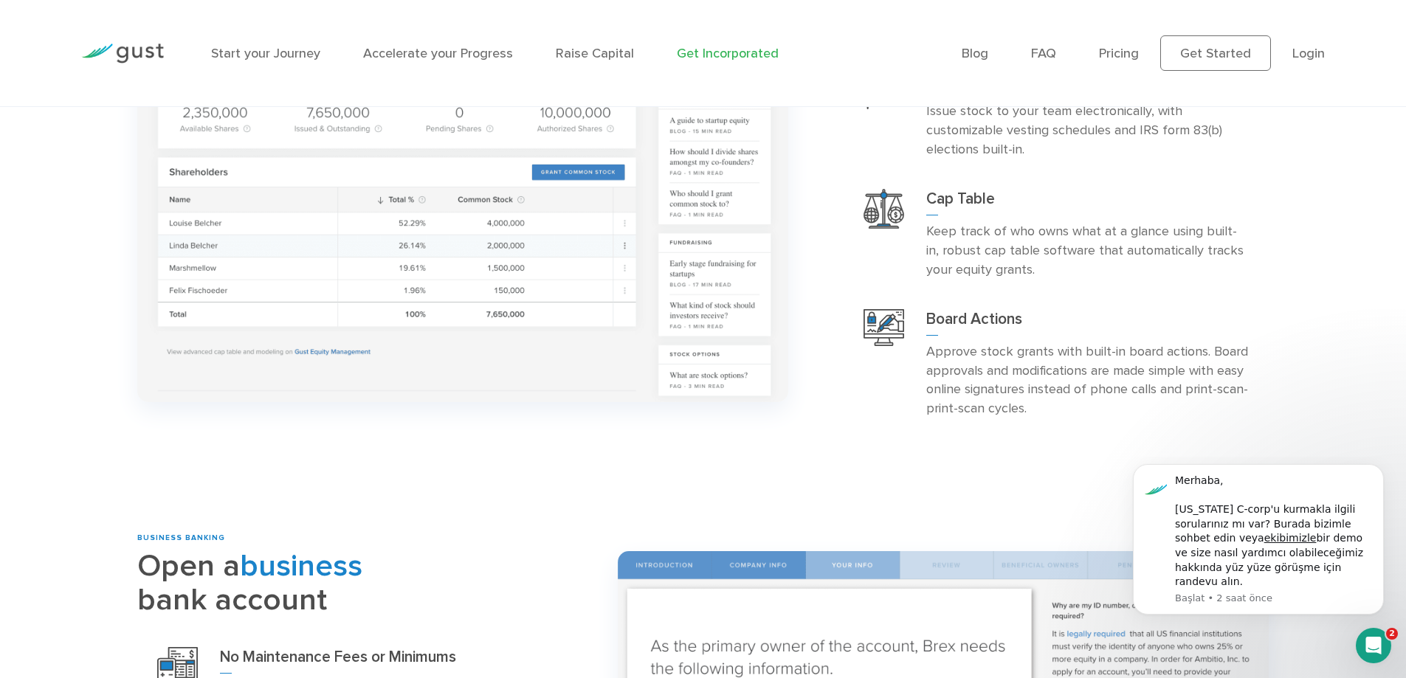
scroll to position [1509, 0]
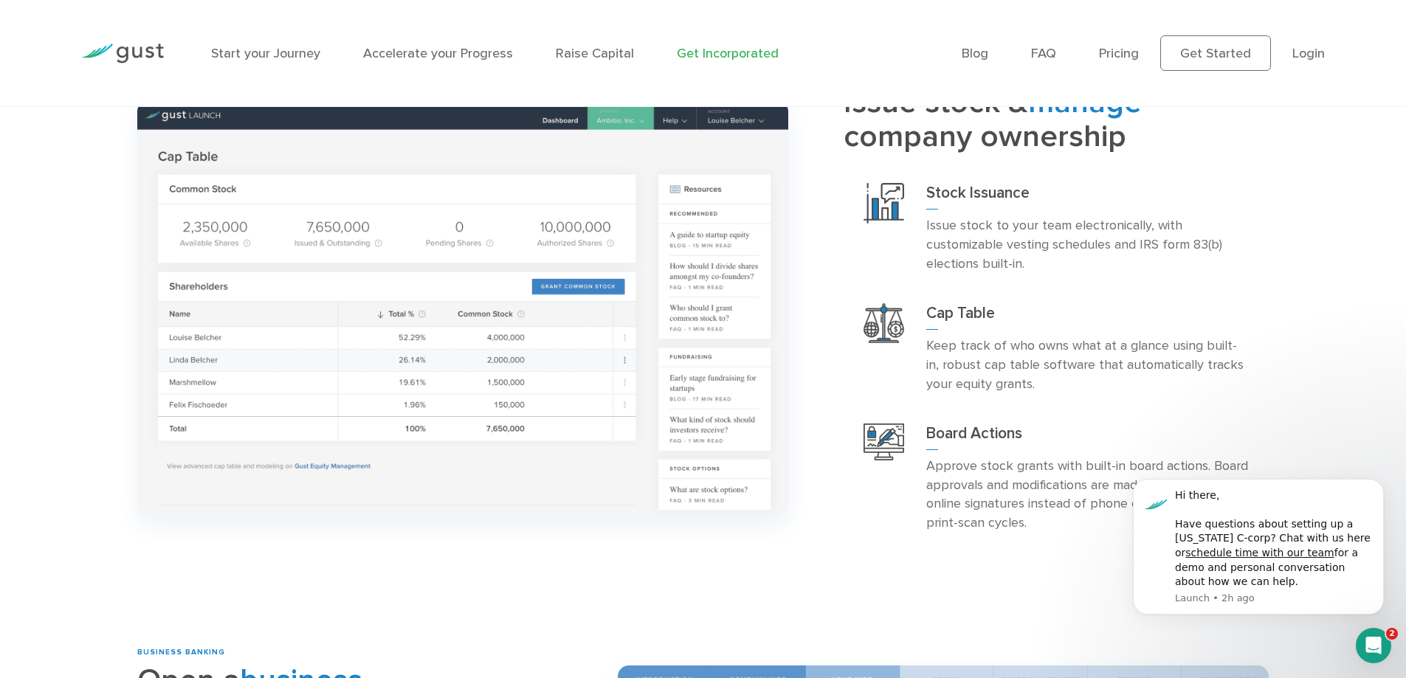
click at [1177, 297] on div "Cap Table Keep track of who owns what at a glance using built-in, robust cap ta…" at bounding box center [1055, 349] width 425 height 120
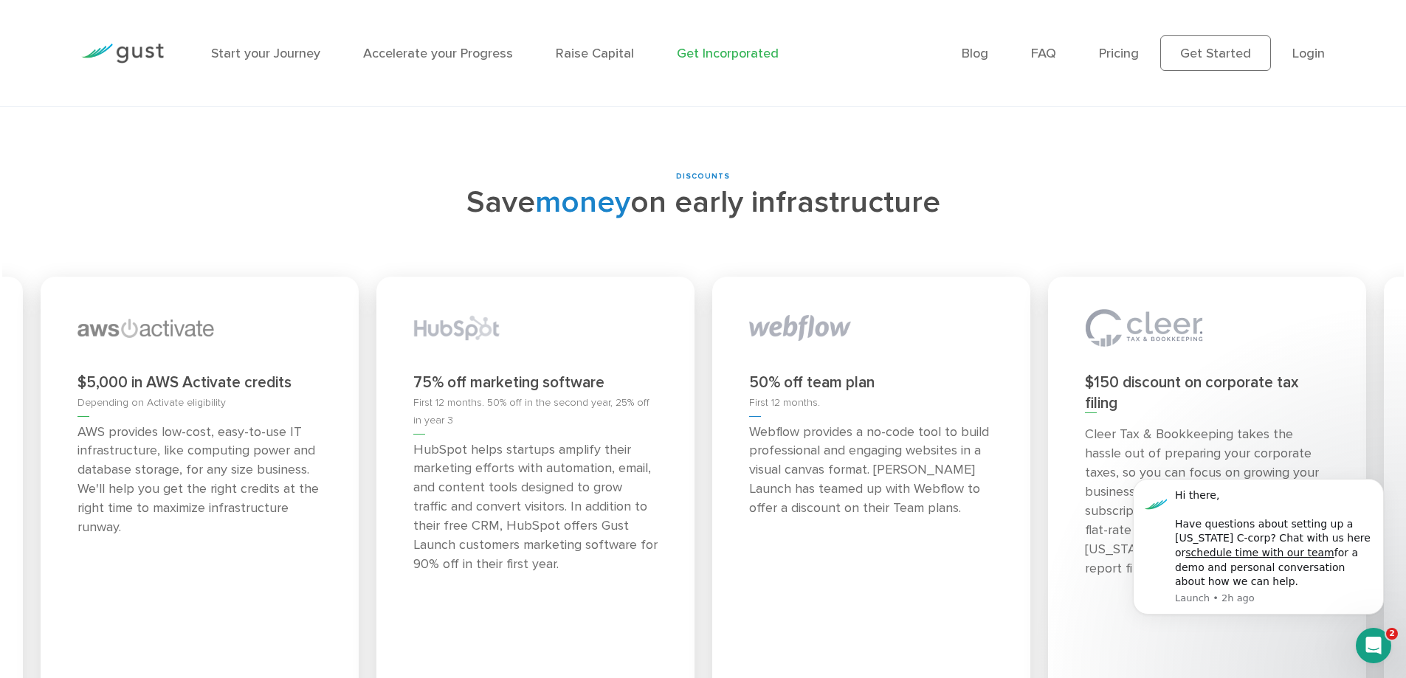
scroll to position [6527, 0]
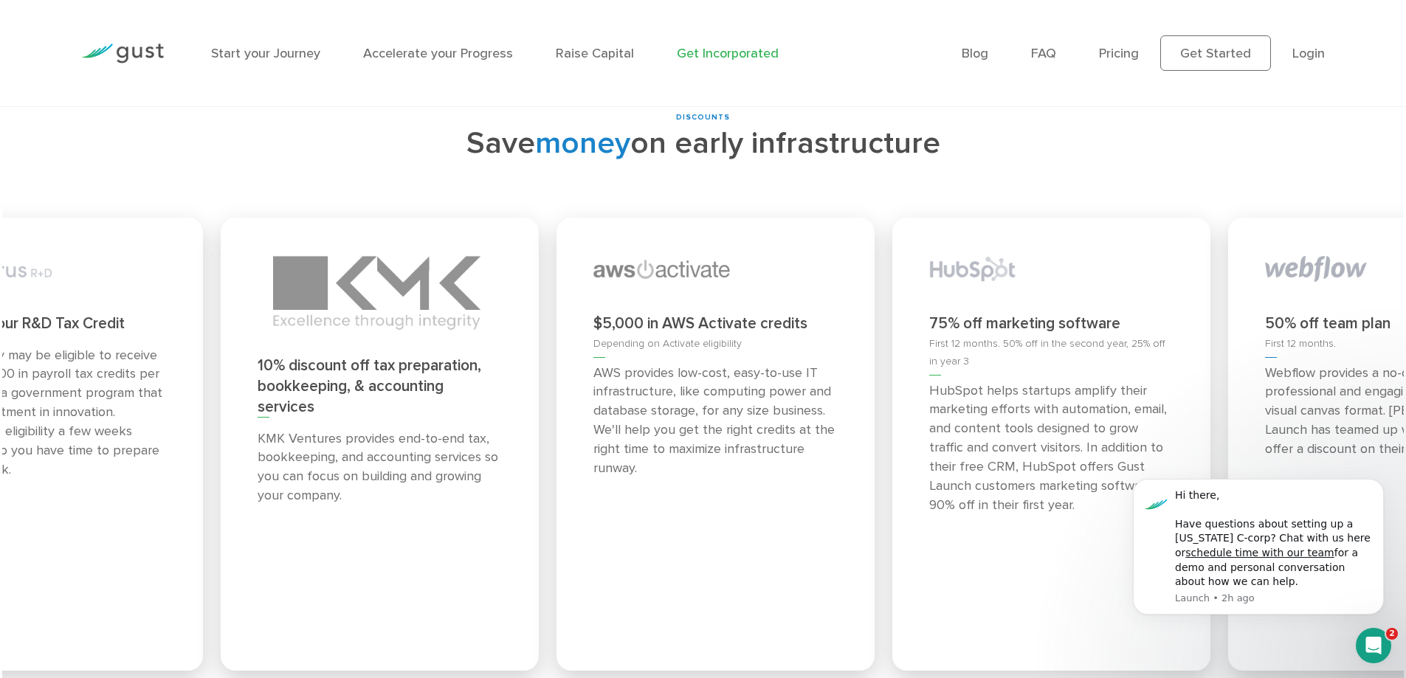
drag, startPoint x: 80, startPoint y: 263, endPoint x: 0, endPoint y: 240, distance: 83.8
click at [0, 240] on div "DISCOUNTS Save money on early infrastructure Priority application for those tha…" at bounding box center [703, 410] width 1406 height 597
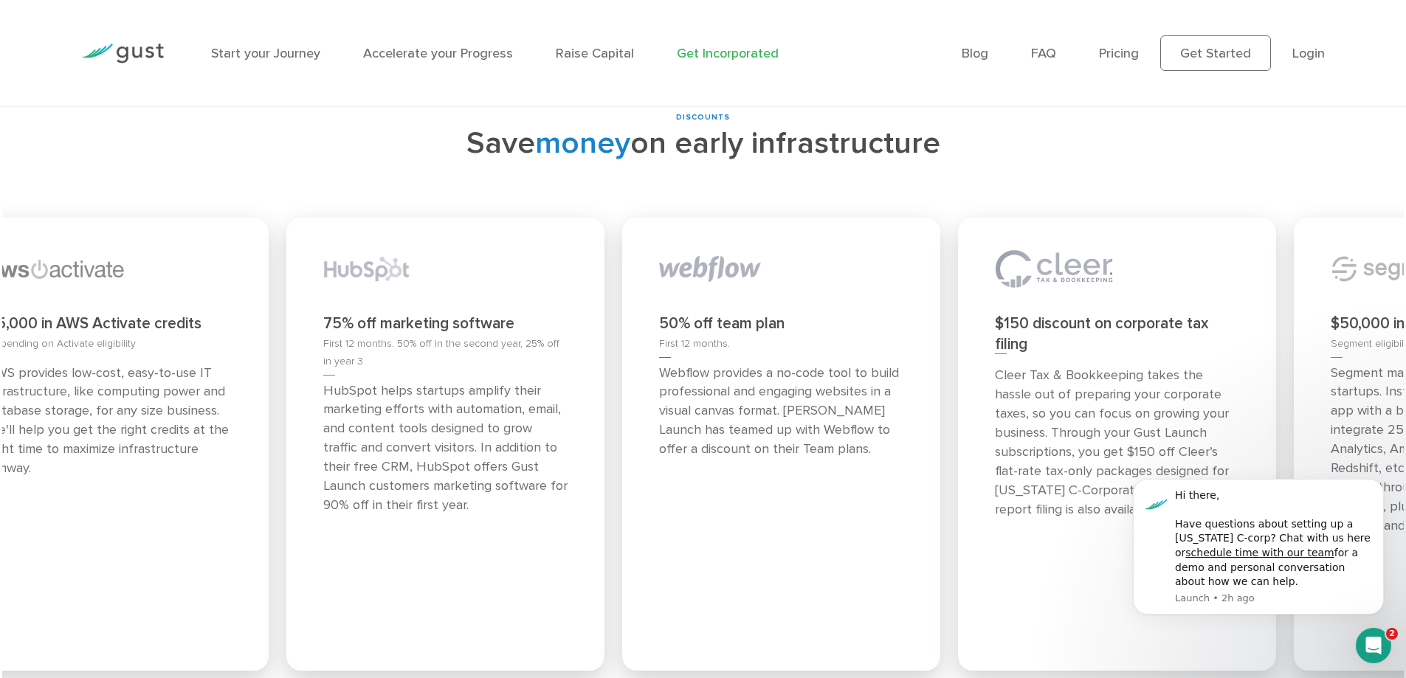
drag, startPoint x: 985, startPoint y: 249, endPoint x: 241, endPoint y: 232, distance: 744.8
click at [622, 232] on div "50% off team plan First 12 months. Webflow provides a no-code tool to build pro…" at bounding box center [781, 444] width 318 height 453
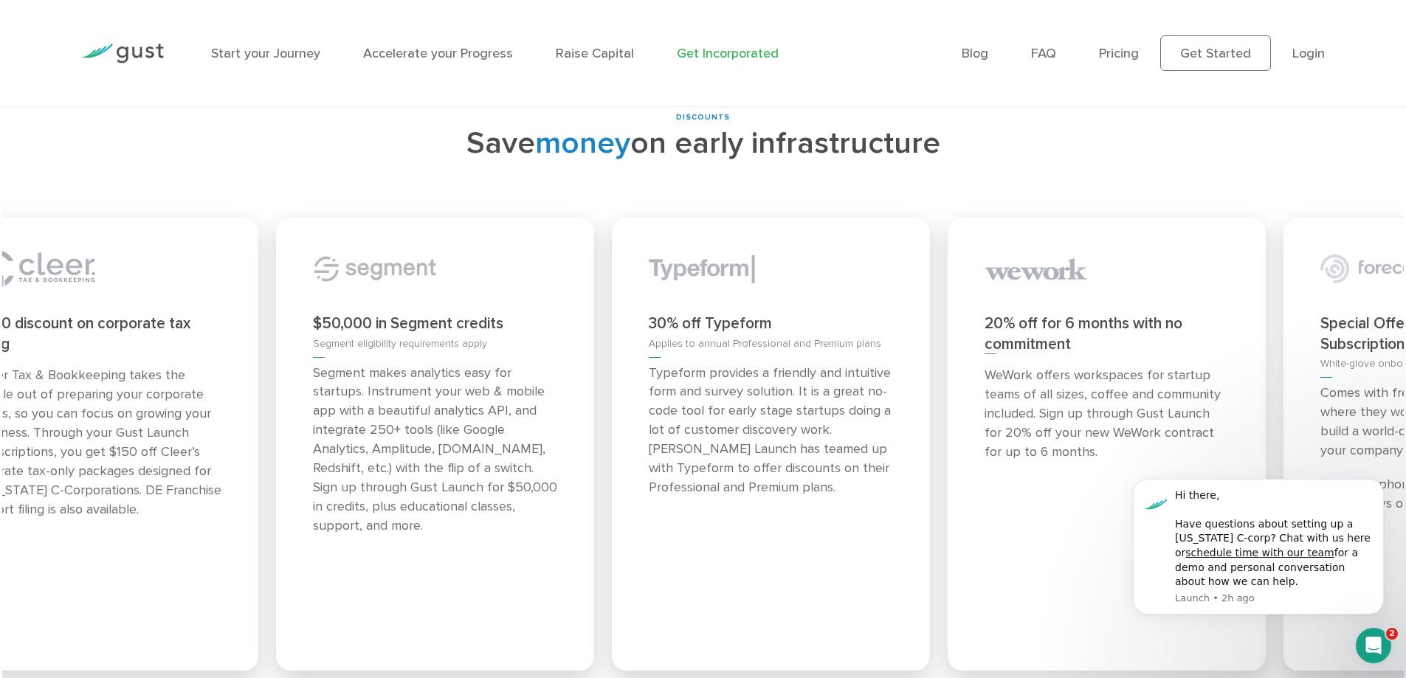
drag, startPoint x: 1246, startPoint y: 280, endPoint x: 449, endPoint y: 258, distance: 798.1
click at [452, 258] on div "$50,000 in Segment credits Segment eligibility requirements apply Segment makes…" at bounding box center [435, 444] width 318 height 453
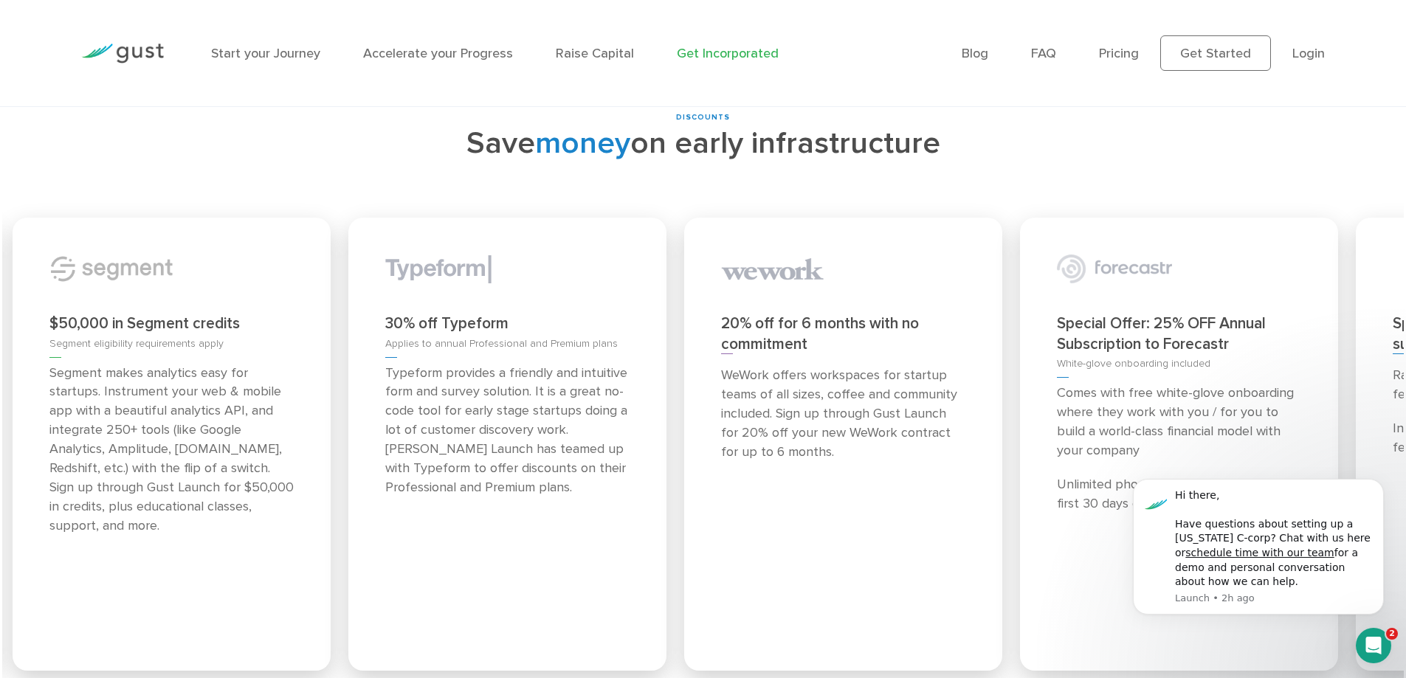
drag, startPoint x: 1182, startPoint y: 272, endPoint x: 483, endPoint y: 273, distance: 698.8
click at [483, 314] on div "30% off Typeform" at bounding box center [507, 324] width 244 height 21
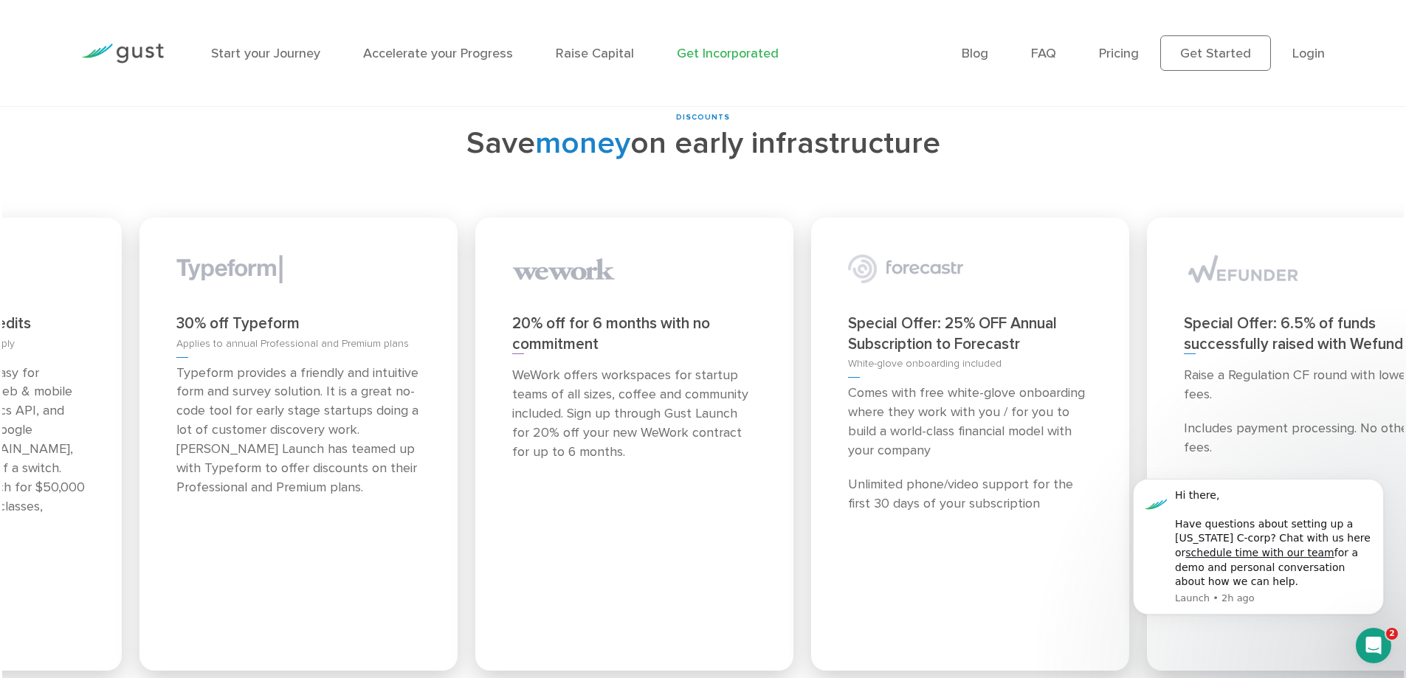
drag, startPoint x: 1167, startPoint y: 338, endPoint x: 525, endPoint y: 324, distance: 642.9
click at [525, 366] on p "WeWork offers workspaces for startup teams of all sizes, coffee and community i…" at bounding box center [634, 414] width 244 height 96
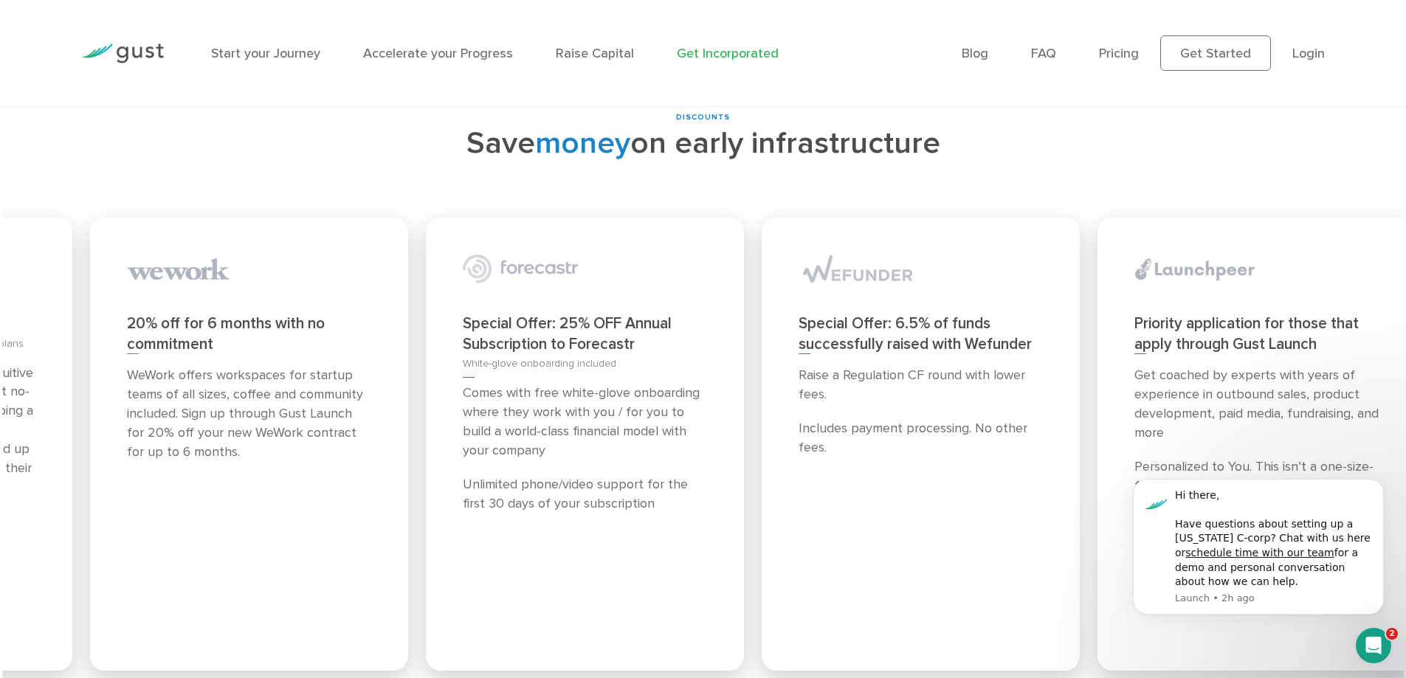
drag, startPoint x: 1210, startPoint y: 353, endPoint x: 588, endPoint y: 328, distance: 622.6
click at [588, 328] on div "Special Offer: 25% OFF Annual Subscription to Forecastr White-glove onboarding …" at bounding box center [585, 444] width 318 height 453
